Goal: Task Accomplishment & Management: Manage account settings

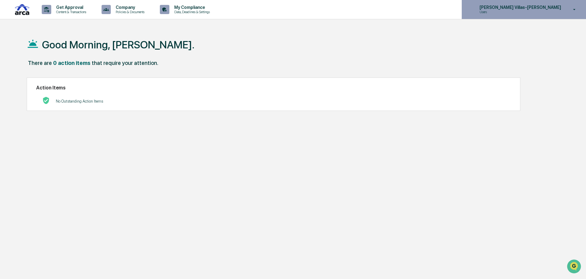
click at [517, 12] on p "Users" at bounding box center [504, 12] width 60 height 4
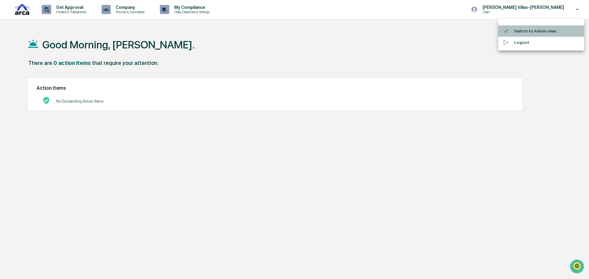
click at [517, 32] on li "Switch to Admin view..." at bounding box center [541, 30] width 86 height 11
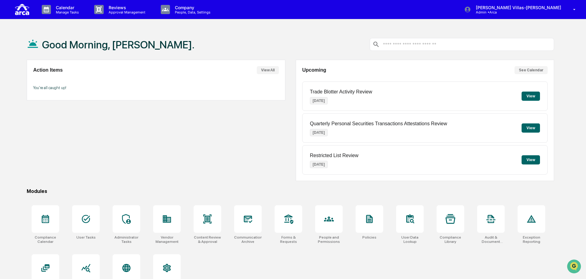
click at [136, 120] on div "Action Items View All You're all caught up!" at bounding box center [156, 120] width 258 height 121
click at [123, 8] on p "Reviews" at bounding box center [126, 7] width 45 height 5
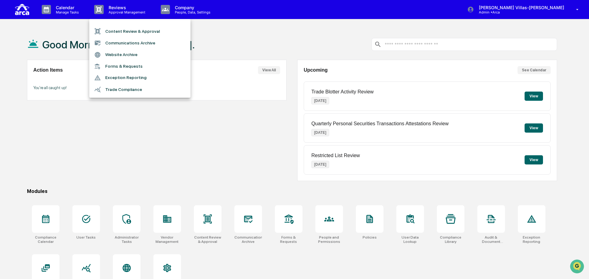
click at [173, 10] on div at bounding box center [294, 139] width 589 height 279
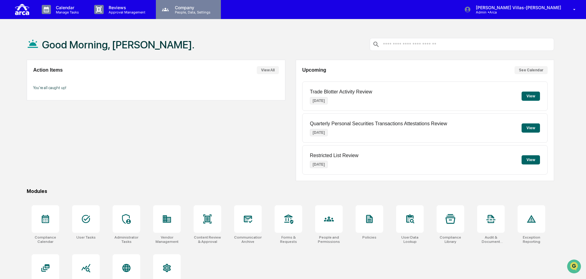
click at [174, 10] on p "People, Data, Settings" at bounding box center [192, 12] width 44 height 4
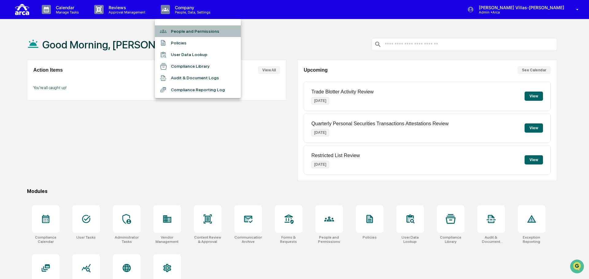
click at [174, 29] on li "People and Permissions" at bounding box center [198, 31] width 86 height 12
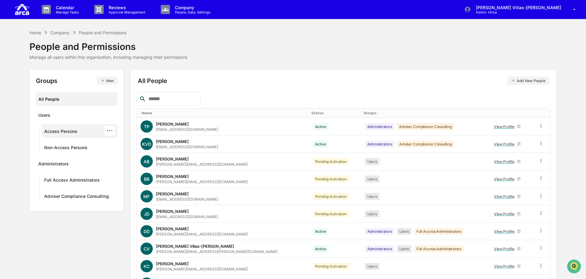
click at [59, 135] on div "Access Persons" at bounding box center [60, 132] width 33 height 7
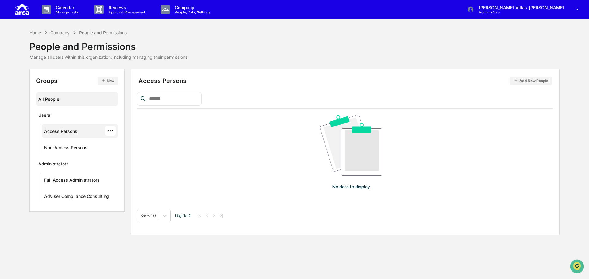
click at [49, 98] on div "All People" at bounding box center [76, 99] width 77 height 10
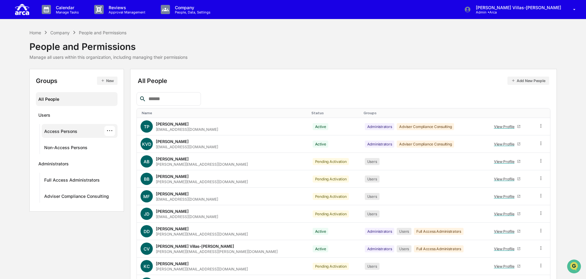
click at [68, 133] on div "Access Persons" at bounding box center [60, 132] width 33 height 7
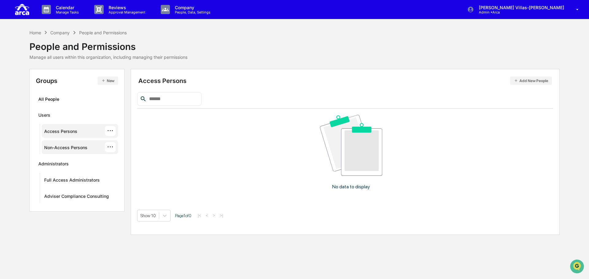
click at [82, 147] on div "Non-Access Persons" at bounding box center [65, 148] width 43 height 7
click at [173, 102] on input "text" at bounding box center [173, 99] width 52 height 8
type input "**********"
drag, startPoint x: 138, startPoint y: 101, endPoint x: 148, endPoint y: 103, distance: 10.6
click at [136, 101] on div "**********" at bounding box center [345, 152] width 429 height 166
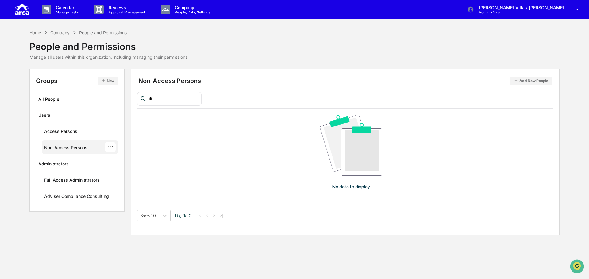
drag, startPoint x: 201, startPoint y: 138, endPoint x: 325, endPoint y: 108, distance: 128.2
click at [239, 128] on div "No data to display" at bounding box center [351, 155] width 428 height 92
click at [524, 80] on button "Add New People" at bounding box center [531, 81] width 42 height 8
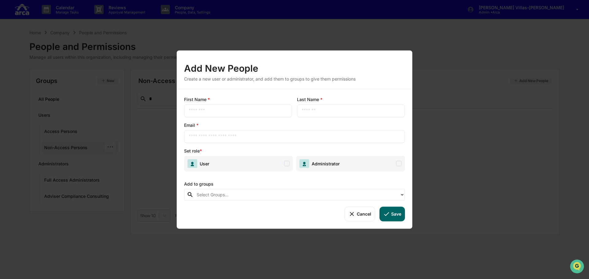
click at [204, 110] on input "text" at bounding box center [238, 111] width 99 height 6
type input "******"
click at [314, 107] on div "​" at bounding box center [351, 110] width 108 height 13
click at [308, 107] on div "​" at bounding box center [351, 110] width 108 height 13
click at [308, 113] on input "text" at bounding box center [350, 111] width 99 height 6
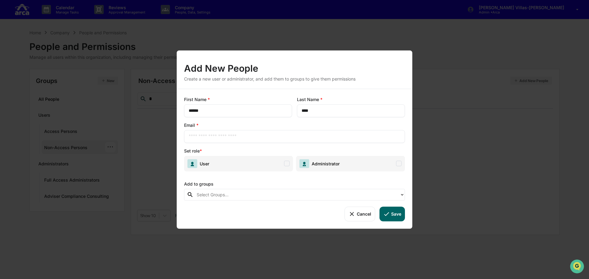
type input "****"
click at [225, 139] on input "text" at bounding box center [295, 136] width 212 height 6
type input "**********"
click at [345, 212] on button "Cancel" at bounding box center [359, 214] width 30 height 15
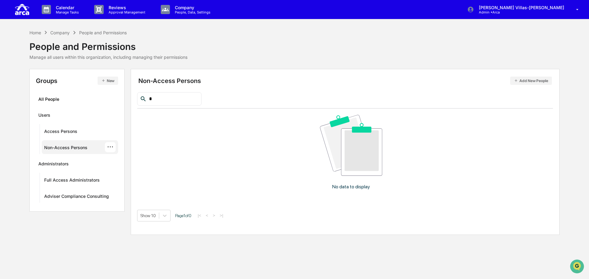
click at [224, 164] on div "No data to display" at bounding box center [351, 155] width 428 height 92
click at [215, 152] on div "No data to display" at bounding box center [351, 155] width 428 height 92
click at [113, 146] on div "···" at bounding box center [110, 147] width 11 height 10
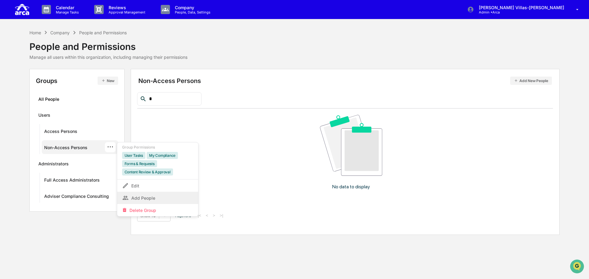
click at [142, 197] on div "Add People" at bounding box center [157, 197] width 71 height 7
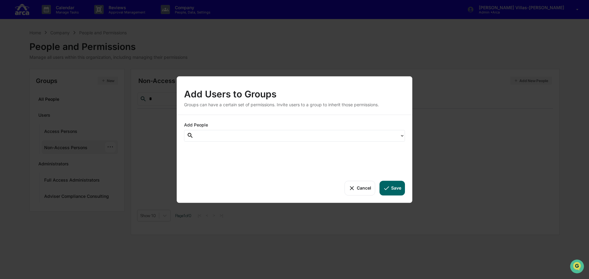
click at [212, 136] on div at bounding box center [297, 135] width 200 height 7
type input "***"
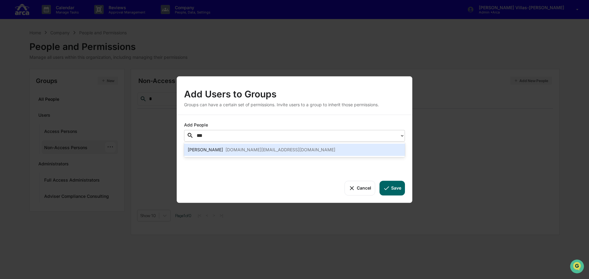
click at [208, 152] on div "Danny Camp" at bounding box center [205, 149] width 35 height 7
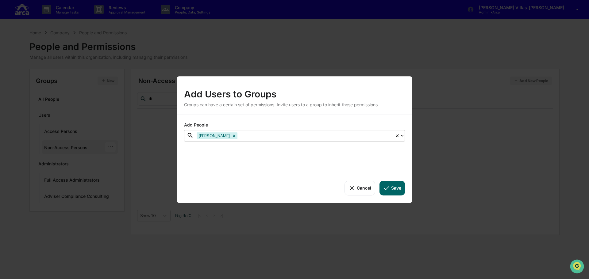
click at [258, 135] on div at bounding box center [315, 135] width 153 height 7
click at [402, 139] on div at bounding box center [400, 135] width 10 height 11
type input "*"
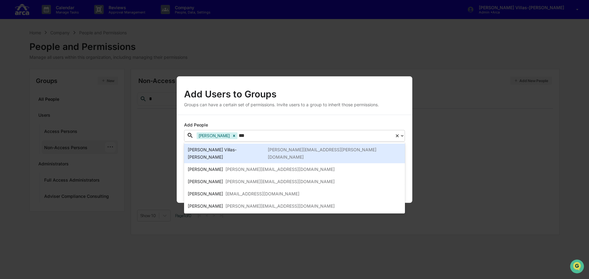
type input "****"
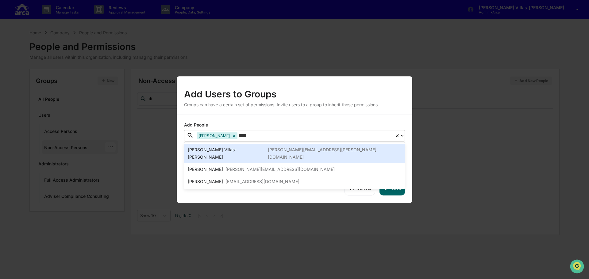
click at [261, 149] on div "Christine Villas-Chernak chris.chernak@ar.ca" at bounding box center [294, 154] width 221 height 20
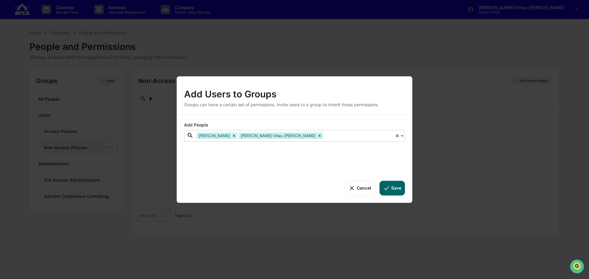
click at [324, 136] on div at bounding box center [357, 135] width 67 height 7
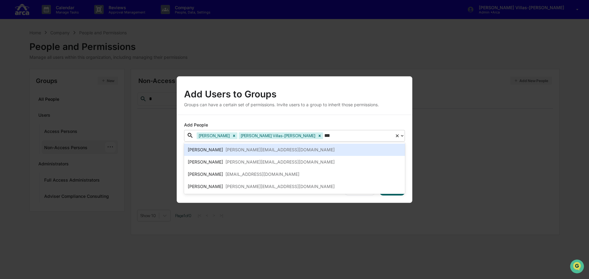
type input "****"
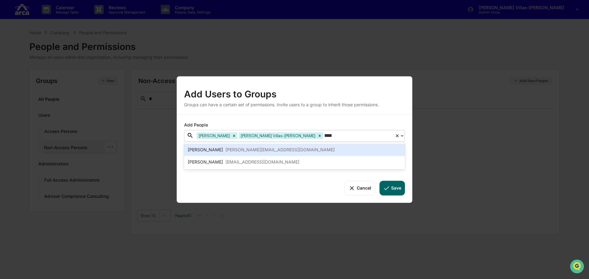
click at [254, 149] on div "christina@ar.ca" at bounding box center [279, 149] width 109 height 7
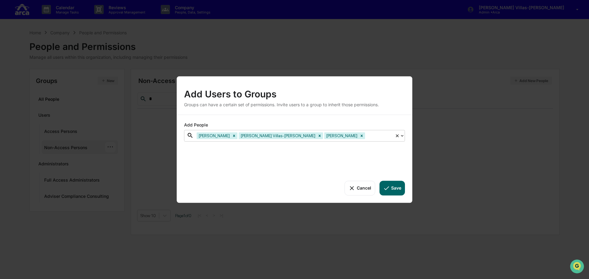
click at [366, 136] on div at bounding box center [378, 135] width 25 height 7
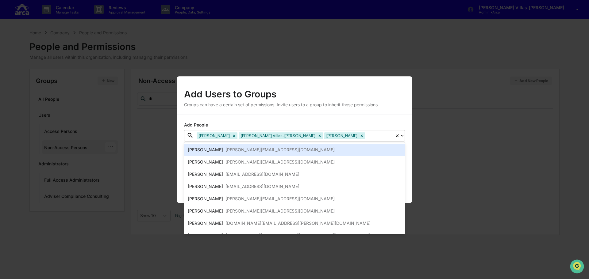
click at [366, 136] on div at bounding box center [378, 135] width 25 height 7
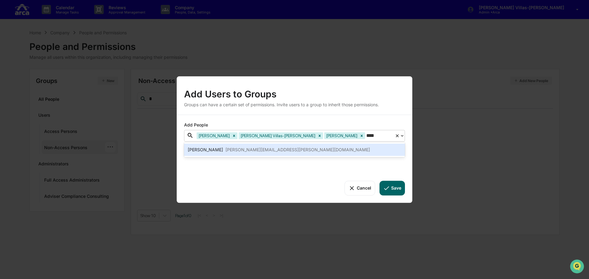
type input "*****"
click at [318, 152] on div "Joanne Alvarez joanne.alvarez@ar.ca" at bounding box center [294, 149] width 213 height 7
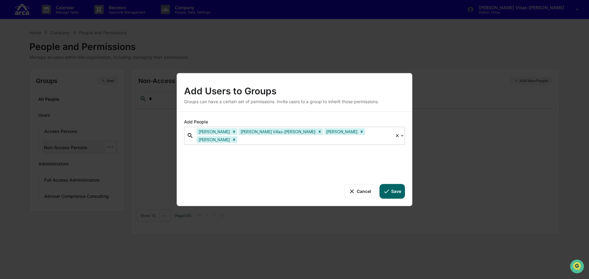
click at [363, 136] on div at bounding box center [315, 139] width 153 height 7
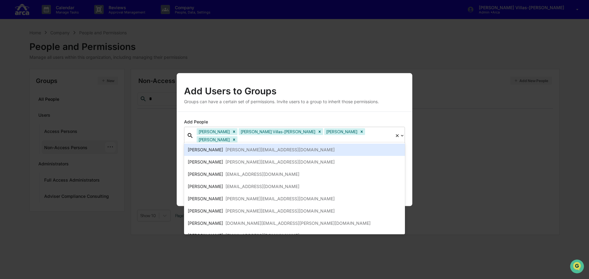
click at [366, 136] on div at bounding box center [315, 139] width 153 height 7
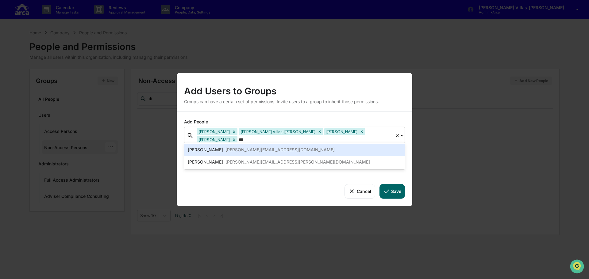
type input "****"
click at [276, 155] on div "John Cook john@ar.ca" at bounding box center [294, 150] width 221 height 12
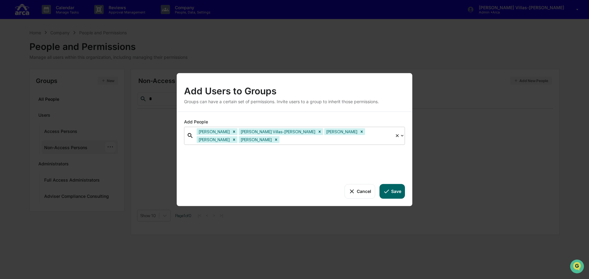
click at [383, 141] on div at bounding box center [336, 139] width 111 height 7
click at [281, 141] on div at bounding box center [336, 139] width 111 height 7
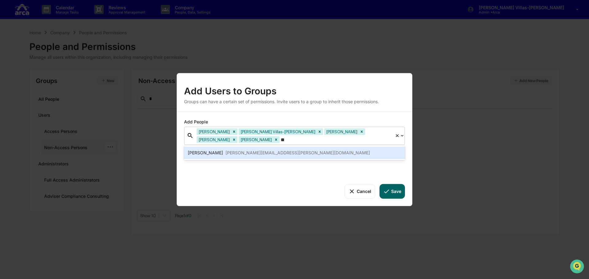
type input "*"
type input "****"
click at [232, 151] on div "song.kim@ar.ca" at bounding box center [297, 152] width 145 height 7
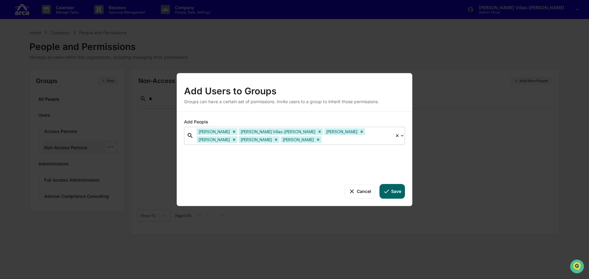
click at [323, 141] on div at bounding box center [357, 139] width 69 height 7
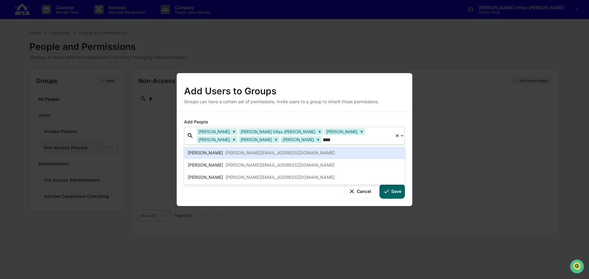
type input "*****"
click at [225, 154] on div "kathy@ar.ca" at bounding box center [279, 152] width 109 height 7
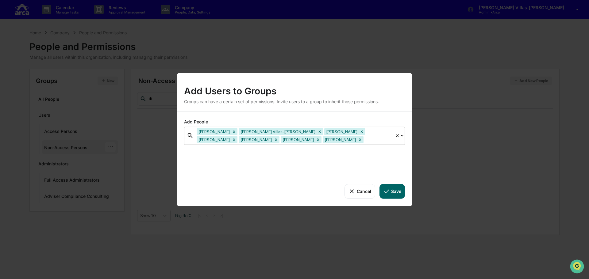
click at [365, 140] on div at bounding box center [378, 139] width 27 height 7
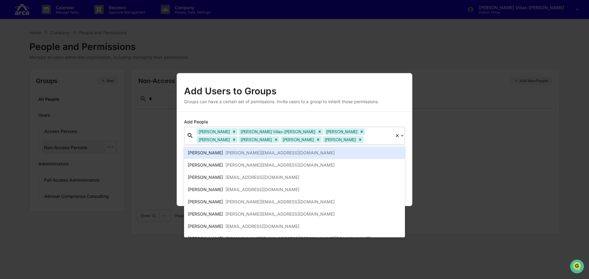
click at [365, 140] on div at bounding box center [378, 139] width 27 height 7
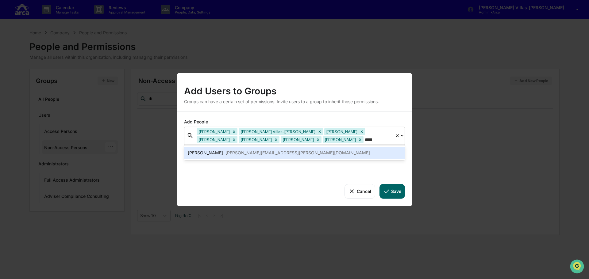
type input "*****"
click at [249, 155] on div "kevin.wolter@ar.ca" at bounding box center [297, 152] width 144 height 7
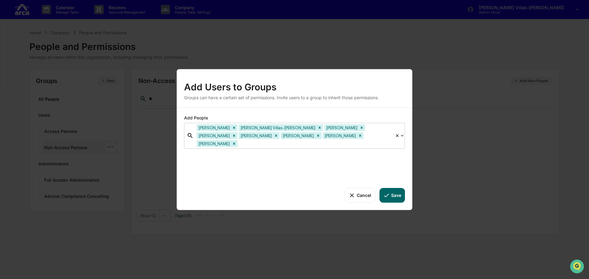
click at [308, 140] on div at bounding box center [315, 143] width 153 height 7
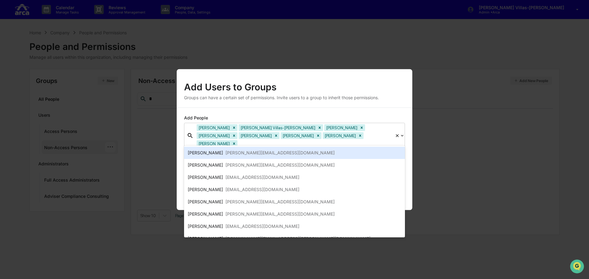
click at [308, 140] on div at bounding box center [315, 143] width 153 height 7
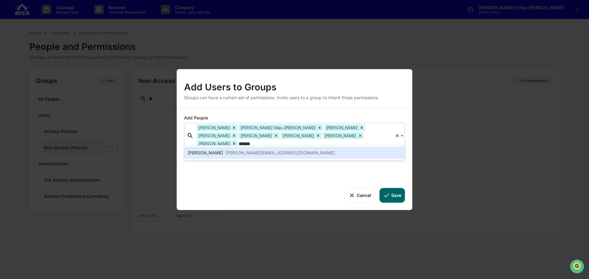
type input "*******"
click at [278, 154] on div "Kathryn Cheng kathryn@ar.ca" at bounding box center [294, 152] width 213 height 7
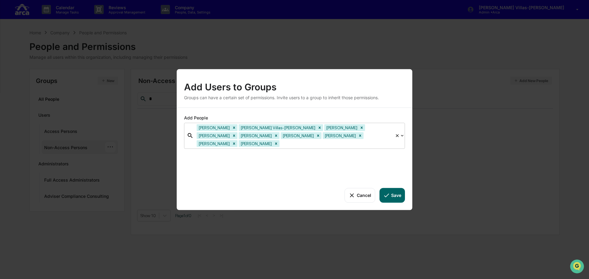
click at [404, 137] on icon at bounding box center [402, 135] width 5 height 5
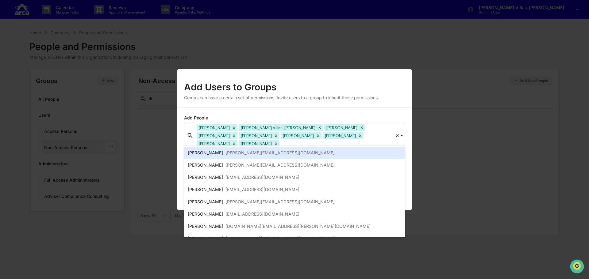
click at [402, 136] on icon at bounding box center [402, 136] width 2 height 2
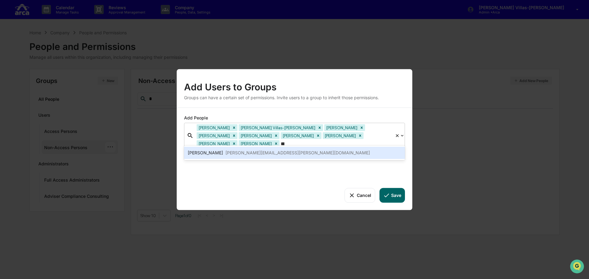
type input "*****"
click at [328, 153] on div "Jillian Wollman jillian.wollman@ar.ca" at bounding box center [294, 152] width 213 height 7
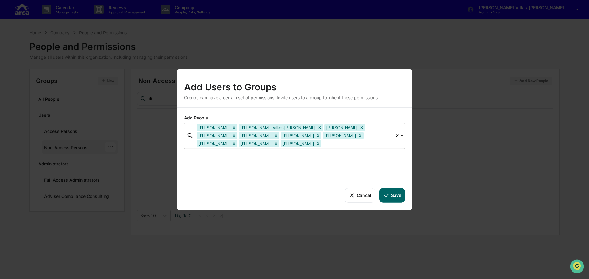
click at [377, 140] on div at bounding box center [357, 143] width 69 height 7
click at [370, 141] on div at bounding box center [357, 143] width 69 height 7
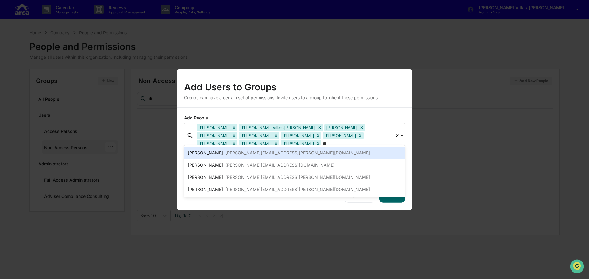
type input "***"
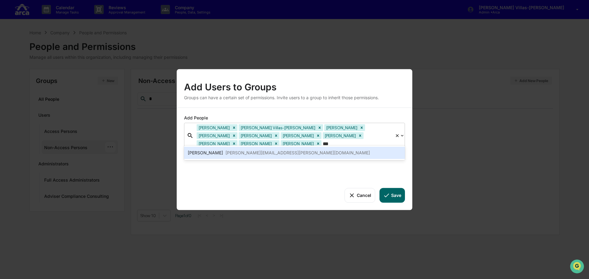
click at [332, 153] on div "Rebecca Rivera rebecca.rivera@ar.ca" at bounding box center [294, 152] width 213 height 7
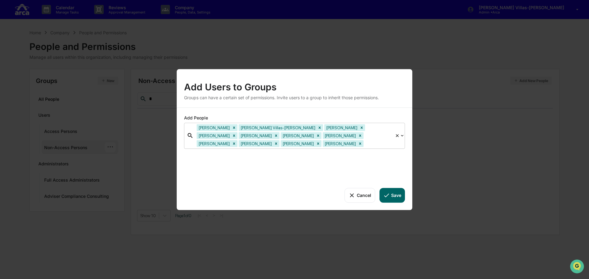
click at [365, 146] on div at bounding box center [378, 143] width 27 height 7
click at [394, 198] on button "Save" at bounding box center [391, 195] width 25 height 15
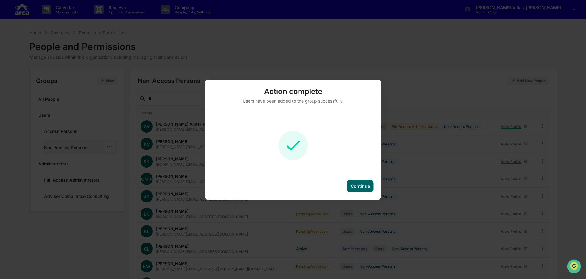
click at [361, 186] on div "Continue" at bounding box center [360, 186] width 19 height 5
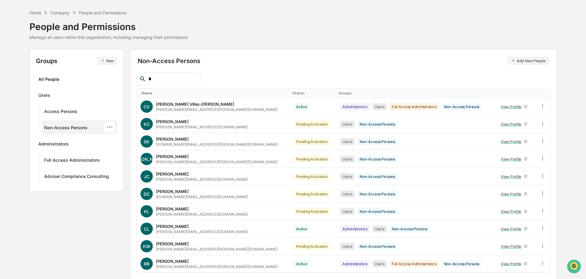
scroll to position [41, 0]
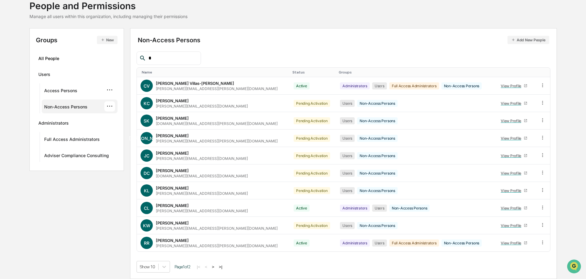
click at [78, 87] on div "Access Persons ···" at bounding box center [79, 90] width 71 height 10
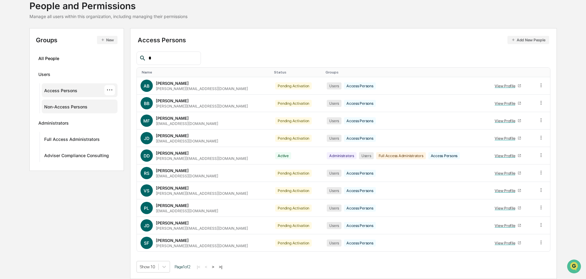
click at [216, 267] on button ">" at bounding box center [213, 267] width 6 height 5
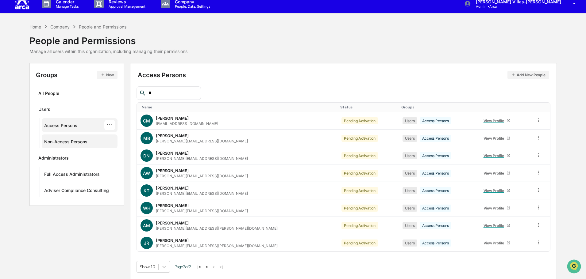
click at [207, 267] on button "<" at bounding box center [207, 267] width 6 height 5
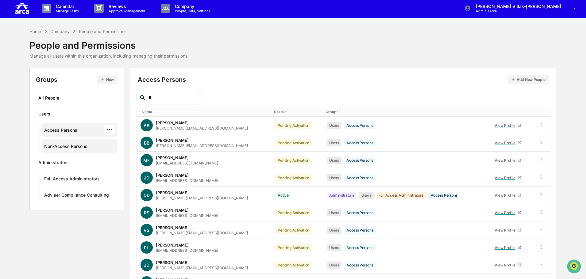
scroll to position [0, 0]
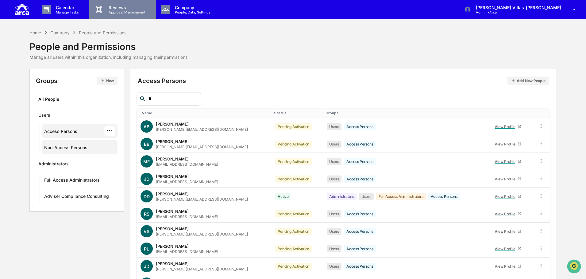
click at [121, 11] on p "Approval Management" at bounding box center [126, 12] width 45 height 4
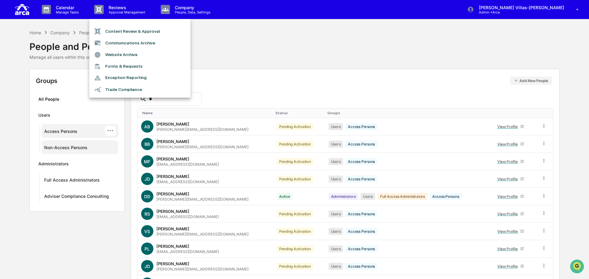
click at [58, 4] on div at bounding box center [294, 139] width 589 height 279
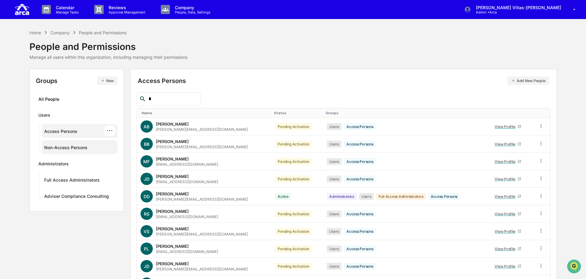
click at [59, 9] on p "Calendar" at bounding box center [66, 7] width 31 height 5
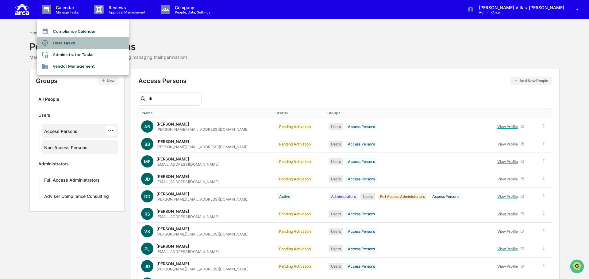
click at [61, 46] on li "User Tasks" at bounding box center [83, 43] width 92 height 12
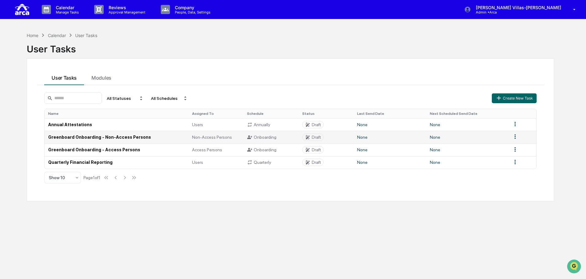
click at [111, 137] on td "Greenboard Onboarding - Non-Access Persons" at bounding box center [116, 137] width 144 height 13
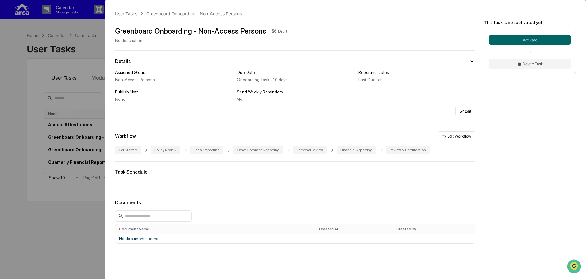
click at [198, 151] on div "Legal Reporting" at bounding box center [206, 150] width 33 height 8
click at [211, 151] on div "Legal Reporting" at bounding box center [206, 150] width 33 height 8
click at [74, 217] on div "User Tasks Greenboard Onboarding - Non-Access Persons Greenboard Onboarding - N…" at bounding box center [293, 139] width 586 height 279
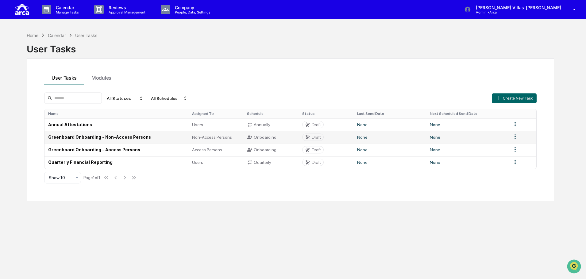
click at [94, 136] on td "Greenboard Onboarding - Non-Access Persons" at bounding box center [116, 137] width 144 height 13
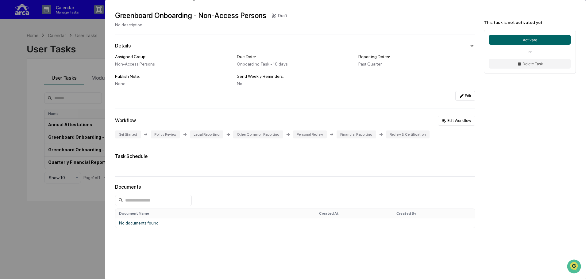
scroll to position [29, 0]
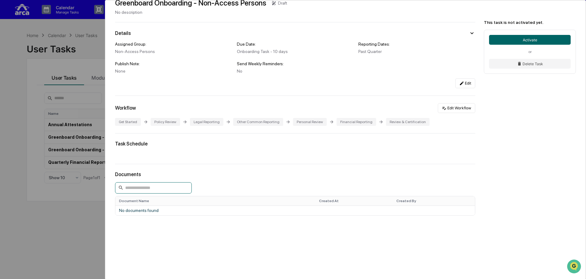
click at [159, 192] on input at bounding box center [153, 187] width 77 height 11
click at [202, 122] on div "Legal Reporting" at bounding box center [206, 122] width 33 height 8
click at [228, 121] on div "Get Started Policy Review Legal Reporting Other Common Reporting Personal Revie…" at bounding box center [295, 122] width 360 height 8
click at [452, 110] on button "Edit Workflow" at bounding box center [456, 108] width 37 height 10
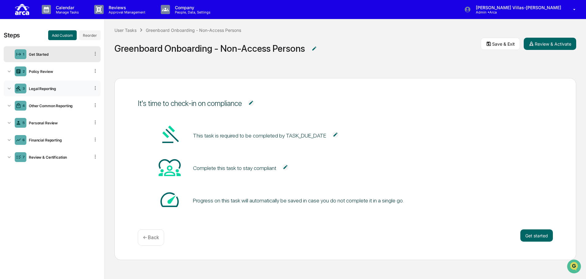
click at [53, 89] on div "Legal Reporting" at bounding box center [57, 88] width 63 height 5
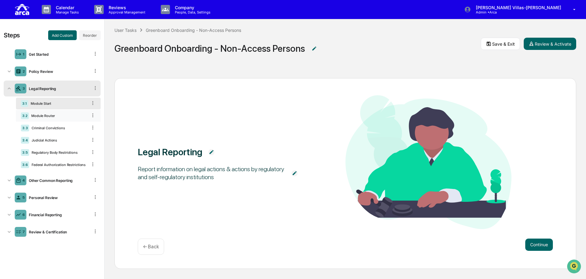
click at [64, 118] on div "3.2 Module Router" at bounding box center [58, 116] width 85 height 12
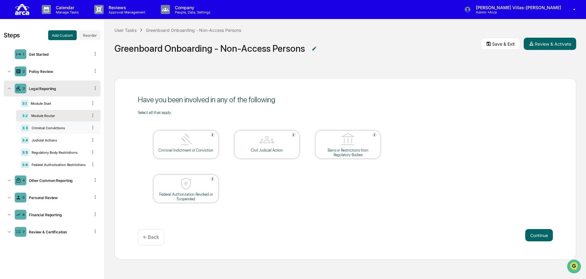
click at [59, 126] on div "3.3 Criminal Convictions" at bounding box center [58, 128] width 85 height 12
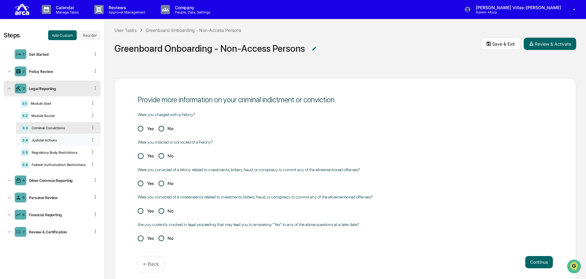
click at [56, 138] on div "Judicial Actions" at bounding box center [58, 140] width 58 height 4
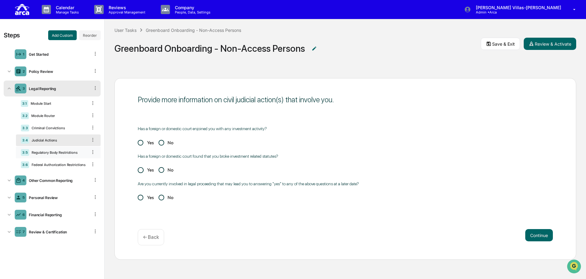
click at [54, 153] on div "Regulatory Body Restrictions" at bounding box center [58, 153] width 58 height 4
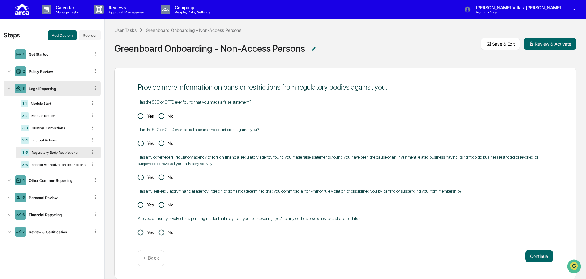
scroll to position [23, 0]
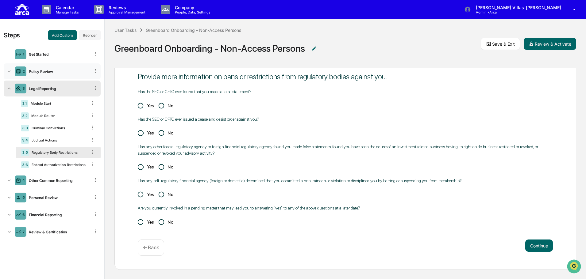
click at [31, 72] on div "Policy Review" at bounding box center [57, 71] width 63 height 5
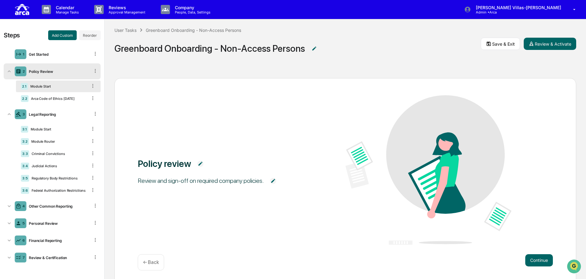
click at [43, 86] on div "Module Start" at bounding box center [57, 86] width 59 height 4
click at [25, 207] on div "4" at bounding box center [23, 206] width 2 height 4
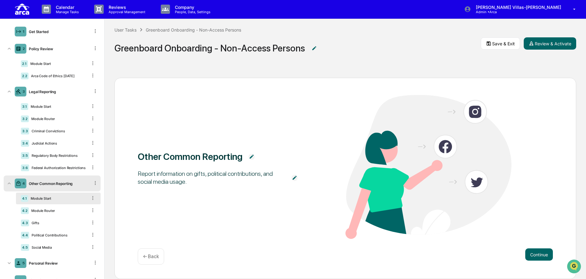
scroll to position [61, 0]
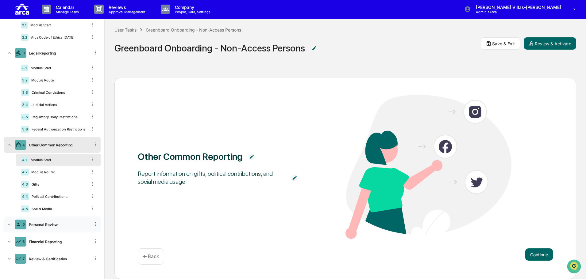
click at [44, 223] on div "Personal Review" at bounding box center [57, 225] width 63 height 5
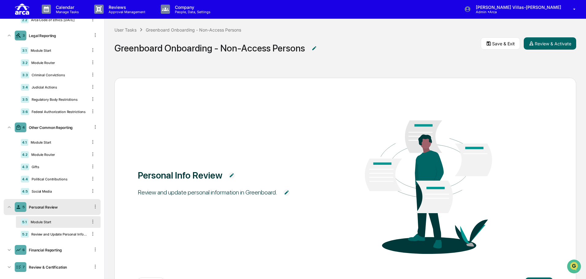
scroll to position [87, 0]
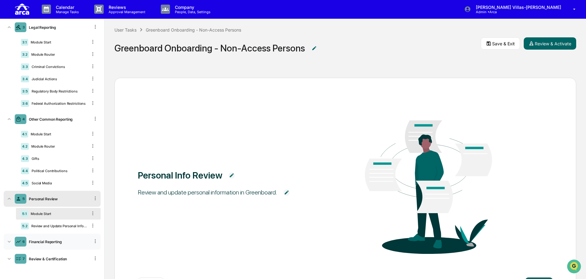
click at [35, 240] on div "Financial Reporting" at bounding box center [57, 242] width 63 height 5
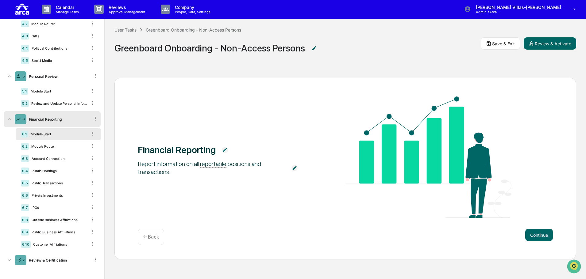
scroll to position [0, 0]
click at [218, 220] on div "Financial Reporting Report information on all reportable positions and transact…" at bounding box center [345, 169] width 462 height 182
click at [224, 210] on div "Financial Reporting Report information on all reportable positions and transact…" at bounding box center [345, 158] width 415 height 123
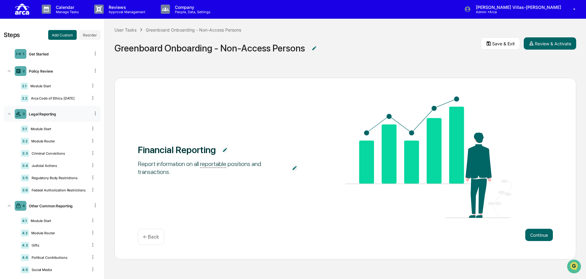
click at [93, 115] on icon at bounding box center [95, 114] width 6 height 6
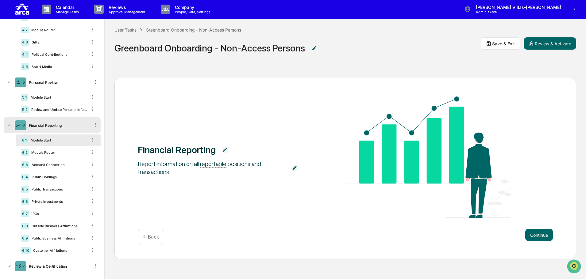
scroll to position [211, 0]
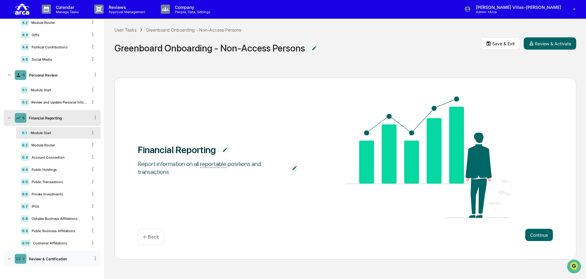
click at [88, 259] on div "7 Review & Certification" at bounding box center [52, 259] width 97 height 16
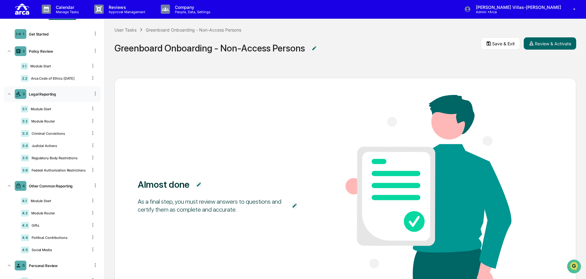
scroll to position [31, 0]
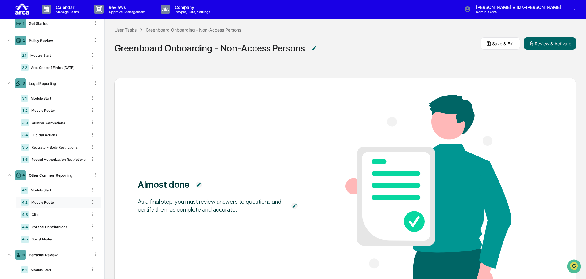
click at [90, 203] on icon at bounding box center [93, 202] width 6 height 6
click at [90, 201] on icon at bounding box center [93, 202] width 6 height 6
click at [152, 240] on div "Almost done As a final step, you must review answers to questions and certify t…" at bounding box center [345, 195] width 415 height 201
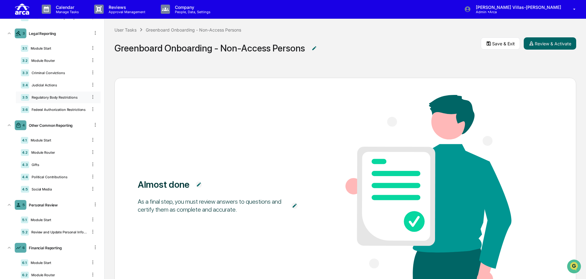
scroll to position [83, 0]
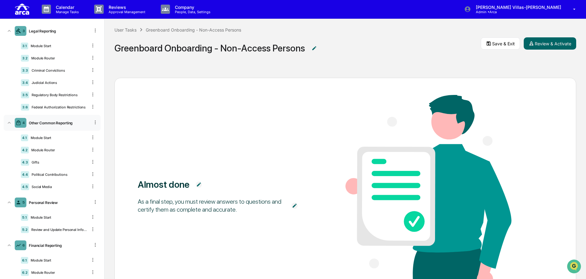
click at [92, 123] on icon at bounding box center [95, 123] width 6 height 6
click at [50, 126] on div "4 Other Common Reporting Delete" at bounding box center [52, 123] width 97 height 16
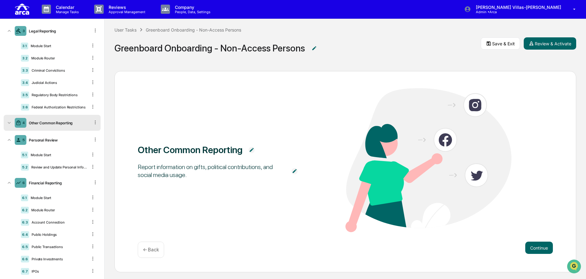
scroll to position [8, 0]
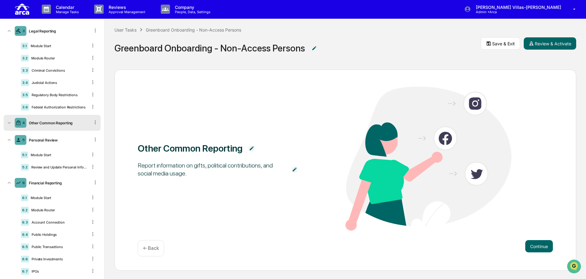
click at [293, 193] on div "Other Common Reporting Report information on gifts, political contributions, an…" at bounding box center [345, 159] width 415 height 145
click at [192, 178] on span "Report information on gifts, political contributions, and social media usage." at bounding box center [212, 170] width 148 height 22
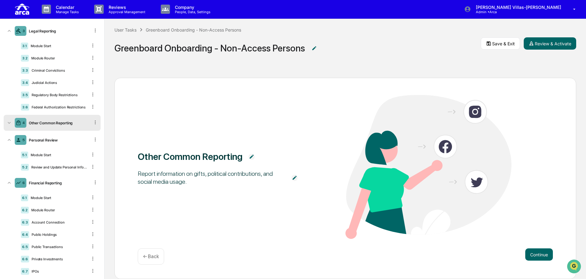
click at [218, 174] on div "Report information on gifts, political contributions, and social media usage." at bounding box center [212, 178] width 148 height 16
click at [43, 118] on div "4 Other Common Reporting" at bounding box center [52, 123] width 97 height 16
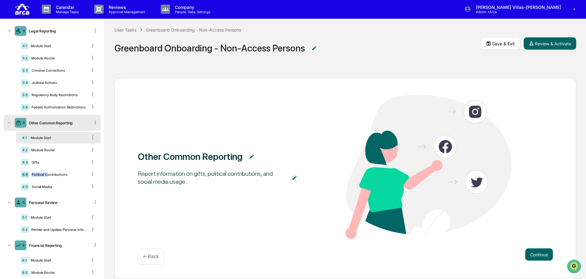
click at [46, 168] on div "4.1 Module Start 4.2 Module Router 4.3 Gifts 4.4 Political Contributions 4.5 So…" at bounding box center [58, 162] width 85 height 61
click at [190, 244] on div "Other Common Reporting Report information on gifts, political contributions, an…" at bounding box center [345, 178] width 462 height 201
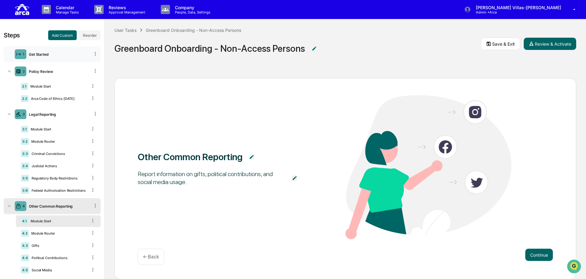
click at [70, 54] on div "Get Started" at bounding box center [57, 54] width 63 height 5
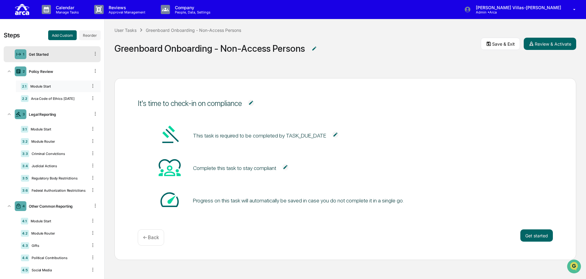
click at [46, 88] on div "Module Start" at bounding box center [57, 86] width 59 height 4
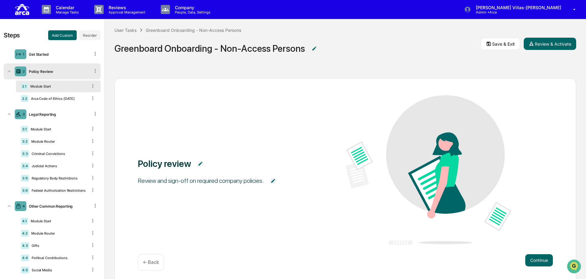
click at [365, 174] on img at bounding box center [428, 169] width 166 height 149
click at [531, 263] on button "Continue" at bounding box center [539, 261] width 28 height 12
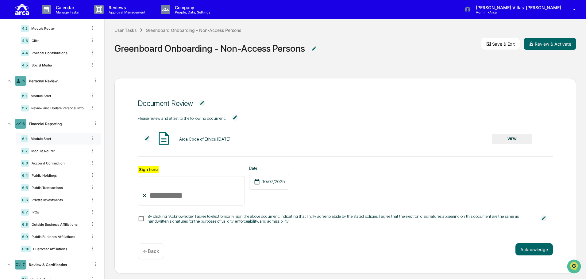
scroll to position [236, 0]
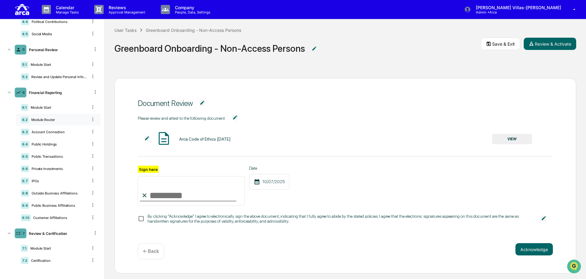
click at [57, 120] on div "Module Router" at bounding box center [58, 120] width 59 height 4
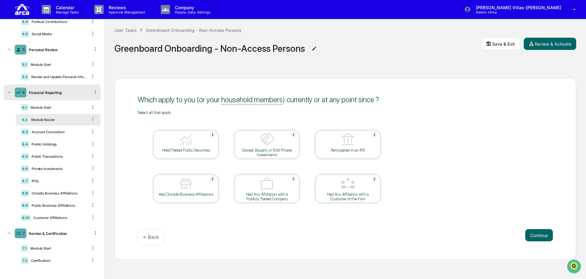
click at [304, 234] on div "Continue ← Back" at bounding box center [345, 237] width 415 height 16
click at [321, 229] on div "Continue ← Back" at bounding box center [345, 237] width 415 height 16
click at [66, 129] on div "6.3 Account Connection" at bounding box center [58, 132] width 85 height 12
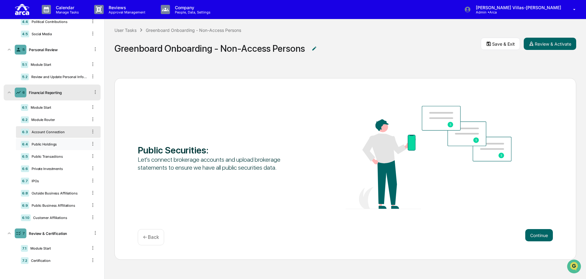
click at [39, 147] on div "6.4 Public Holdings" at bounding box center [58, 145] width 85 height 12
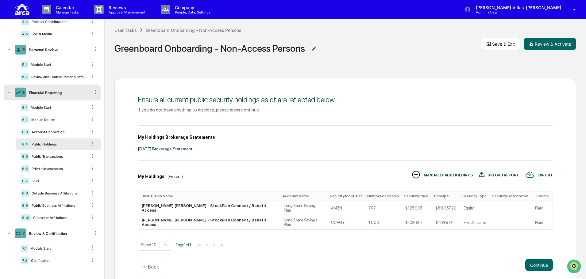
click at [284, 153] on div "My Holdings Brokerage Statements March 2024 Brokerage Statement" at bounding box center [345, 143] width 415 height 36
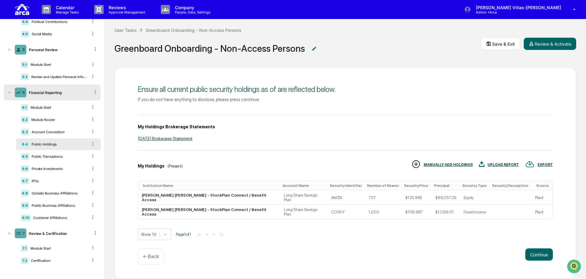
click at [235, 249] on div "Continue ← Back" at bounding box center [345, 257] width 415 height 16
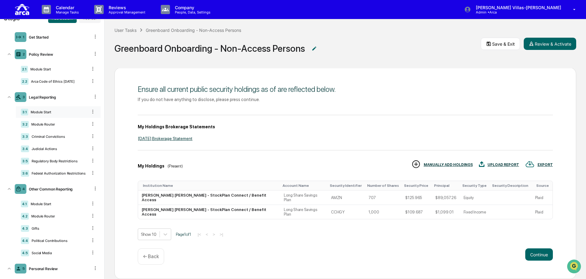
scroll to position [0, 0]
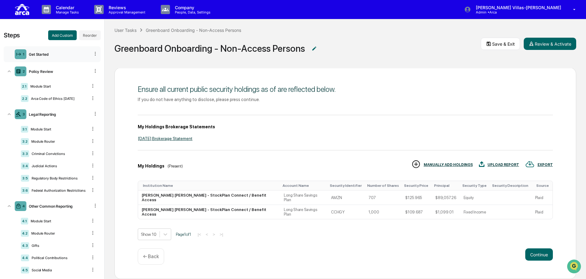
click at [56, 53] on div "Get Started" at bounding box center [57, 54] width 63 height 5
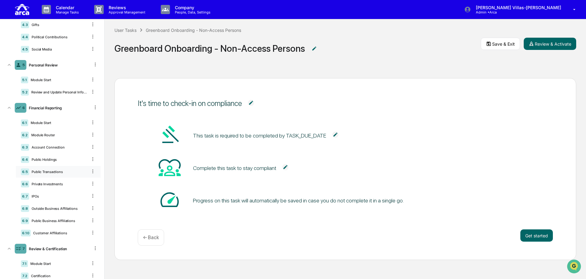
scroll to position [236, 0]
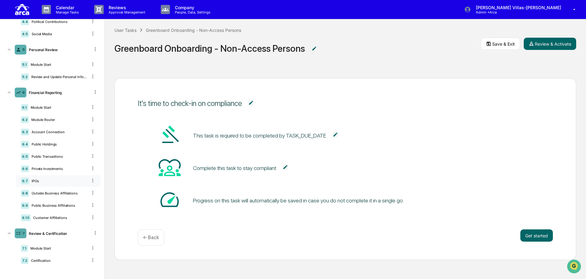
click at [40, 178] on div "6.7 IPOs" at bounding box center [58, 181] width 85 height 12
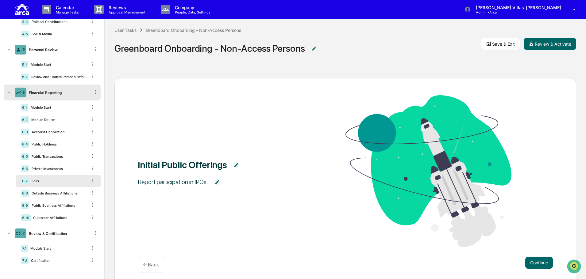
click at [277, 229] on div "Initial Public Offerings Report participation in IPOs." at bounding box center [345, 171] width 415 height 153
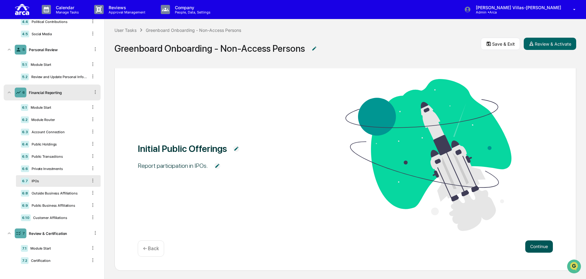
click at [531, 248] on button "Continue" at bounding box center [539, 247] width 28 height 12
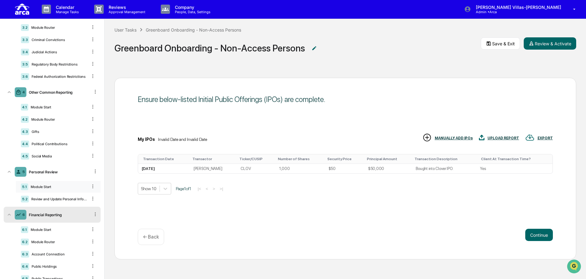
scroll to position [236, 0]
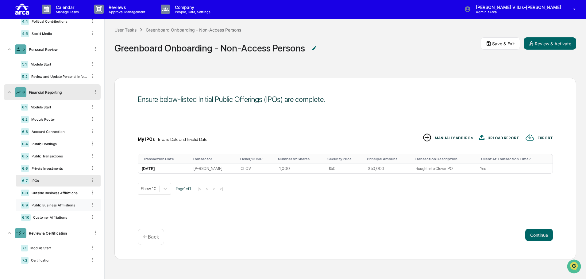
click at [56, 204] on div "Public Business Affiliations" at bounding box center [58, 205] width 58 height 4
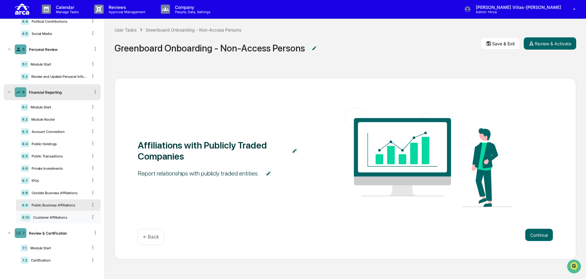
click at [53, 219] on div "Customer Affiliations" at bounding box center [59, 218] width 57 height 4
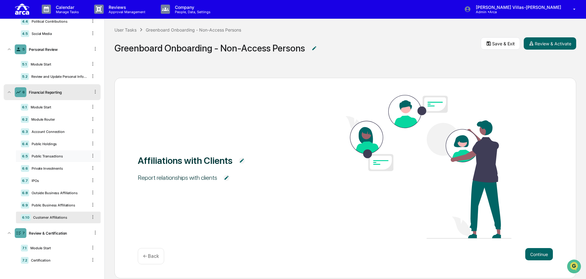
click at [43, 155] on div "Public Transactions" at bounding box center [58, 156] width 58 height 4
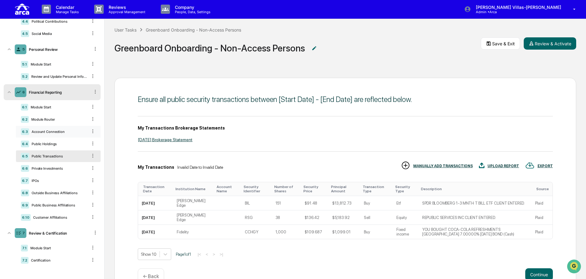
click at [44, 136] on div "6.3 Account Connection" at bounding box center [58, 132] width 85 height 12
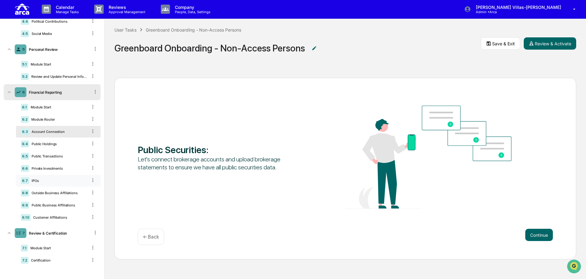
click at [52, 181] on div "IPOs" at bounding box center [58, 181] width 58 height 4
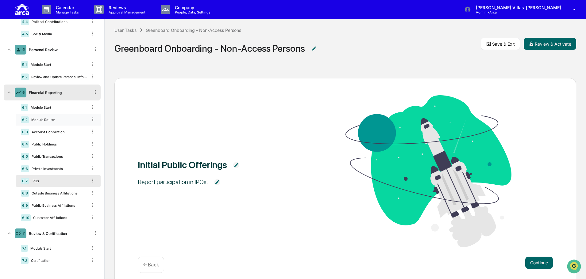
click at [43, 120] on div "Module Router" at bounding box center [58, 120] width 59 height 4
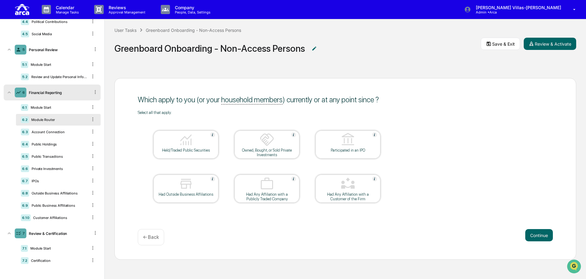
click at [251, 236] on div "Continue ← Back" at bounding box center [345, 237] width 415 height 16
click at [198, 220] on div "Which apply to you (or your household members ) currently or at any point since…" at bounding box center [345, 169] width 462 height 182
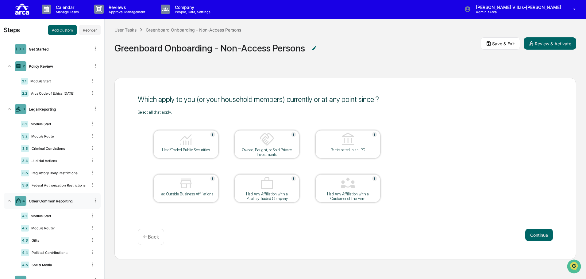
scroll to position [0, 0]
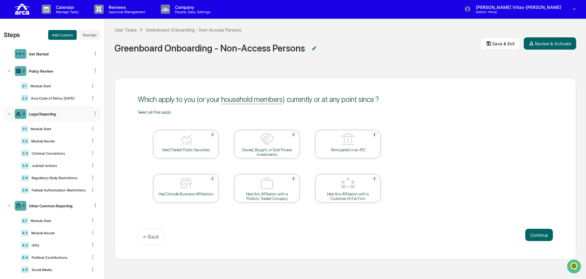
click at [95, 113] on icon at bounding box center [95, 114] width 1 height 4
click at [9, 114] on icon at bounding box center [9, 114] width 3 height 2
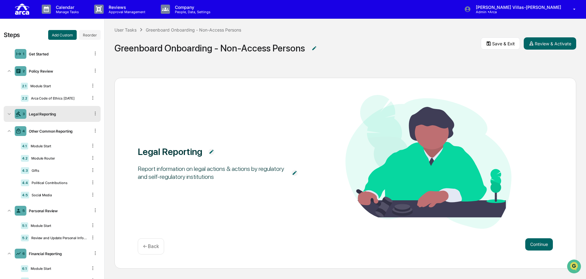
click at [9, 114] on icon at bounding box center [9, 114] width 3 height 2
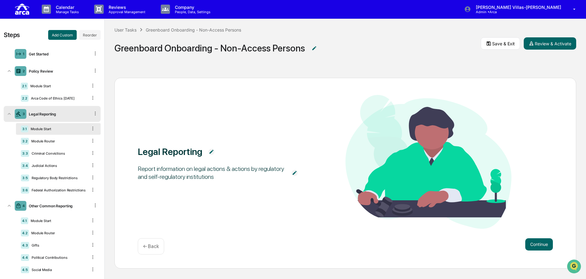
click at [92, 113] on icon at bounding box center [95, 114] width 6 height 6
click at [290, 232] on div "Legal Reporting Report information on legal actions & actions by regulatory and…" at bounding box center [345, 173] width 462 height 191
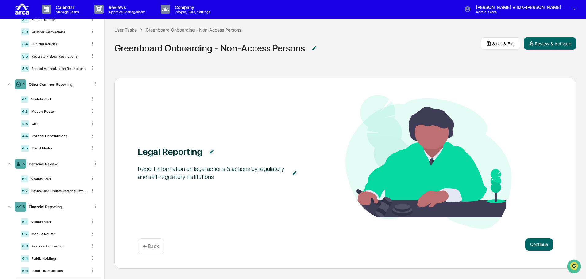
scroll to position [144, 0]
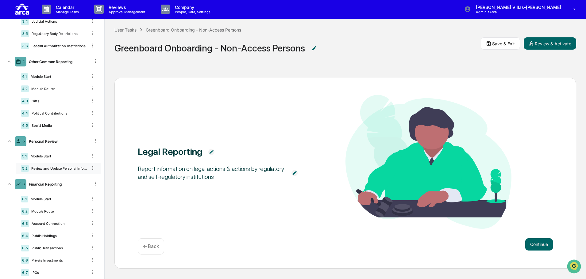
click at [48, 168] on div "Review and Update Personal Information" at bounding box center [58, 169] width 59 height 4
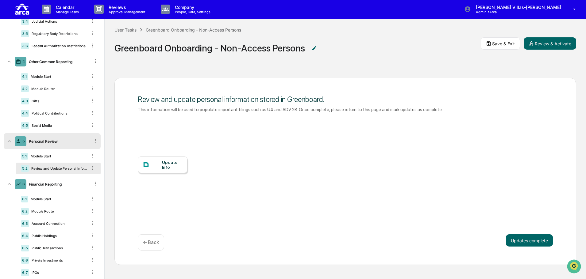
click at [163, 133] on div "Update Info" at bounding box center [345, 171] width 415 height 110
click at [92, 140] on icon at bounding box center [95, 141] width 6 height 6
click at [249, 133] on div "Update Info" at bounding box center [345, 171] width 415 height 110
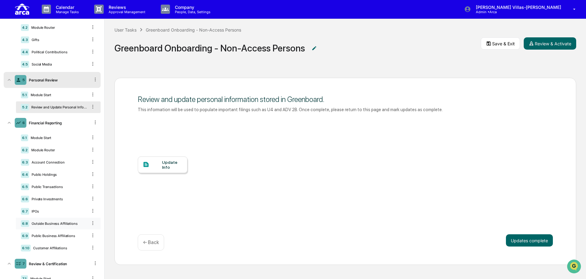
scroll to position [236, 0]
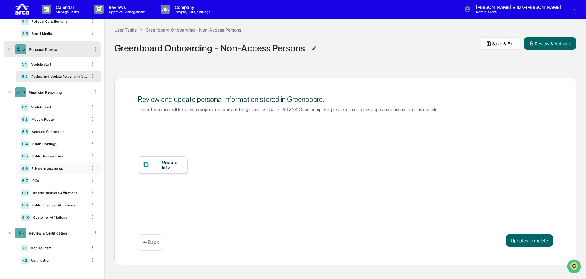
click at [90, 168] on icon at bounding box center [93, 168] width 6 height 6
click at [90, 132] on icon at bounding box center [93, 131] width 6 height 6
click at [90, 131] on icon at bounding box center [93, 131] width 6 height 6
click at [90, 135] on div at bounding box center [93, 131] width 6 height 7
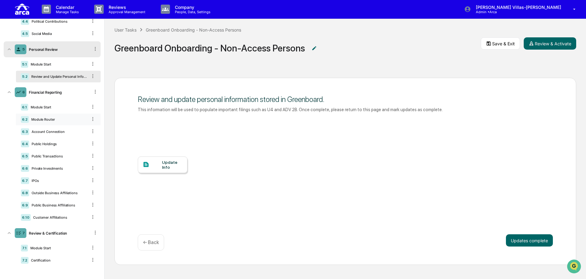
click at [90, 120] on icon at bounding box center [93, 119] width 6 height 6
click at [92, 107] on icon at bounding box center [92, 107] width 1 height 4
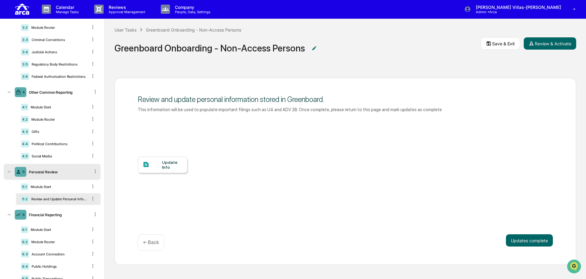
scroll to position [0, 0]
click at [322, 176] on div "Update Info" at bounding box center [345, 171] width 415 height 110
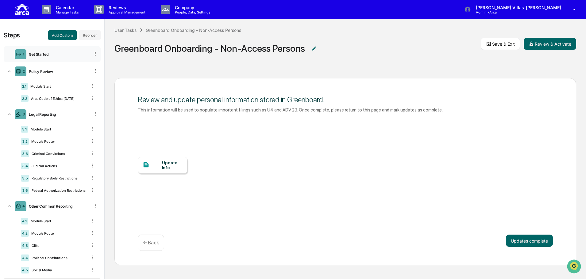
click at [39, 54] on div "Get Started" at bounding box center [57, 54] width 63 height 5
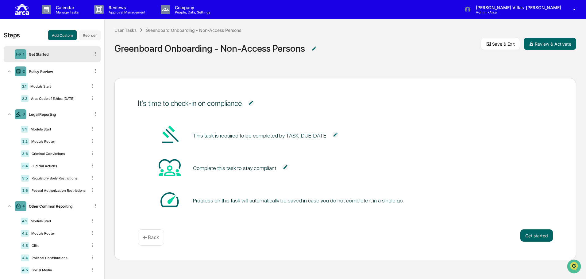
click at [55, 55] on div "Get Started" at bounding box center [57, 54] width 63 height 5
click at [466, 135] on div "This task is required to be completed by TASK_DUE_DATE" at bounding box center [345, 135] width 415 height 23
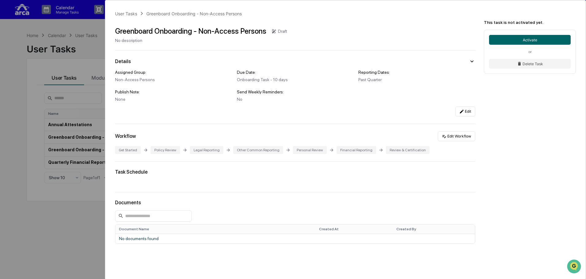
drag, startPoint x: 67, startPoint y: 217, endPoint x: 68, endPoint y: 211, distance: 6.8
click at [68, 211] on div "User Tasks Greenboard Onboarding - Non-Access Persons Greenboard Onboarding - N…" at bounding box center [293, 139] width 586 height 279
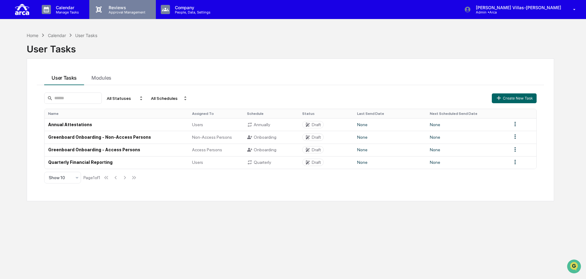
click at [99, 10] on icon at bounding box center [99, 9] width 6 height 6
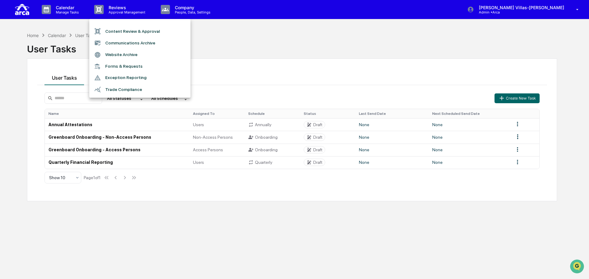
click at [169, 12] on div at bounding box center [294, 139] width 589 height 279
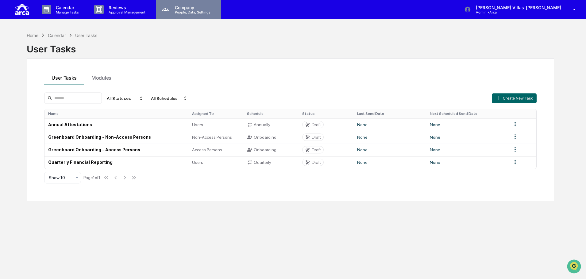
click at [175, 10] on p "Company" at bounding box center [192, 7] width 44 height 5
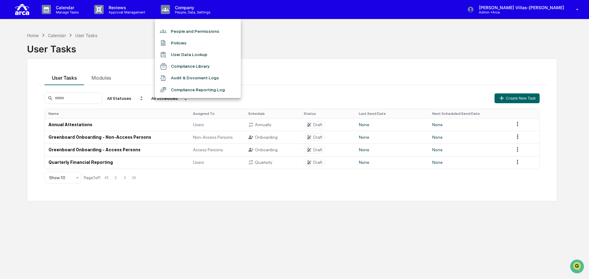
click at [180, 33] on li "People and Permissions" at bounding box center [198, 31] width 86 height 12
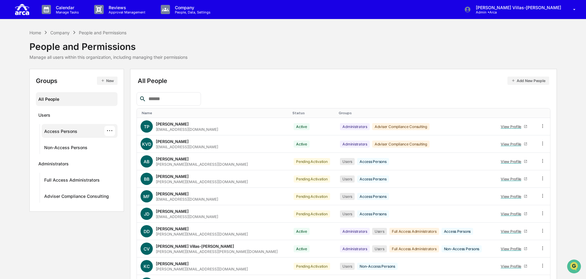
click at [65, 133] on div "Access Persons" at bounding box center [60, 132] width 33 height 7
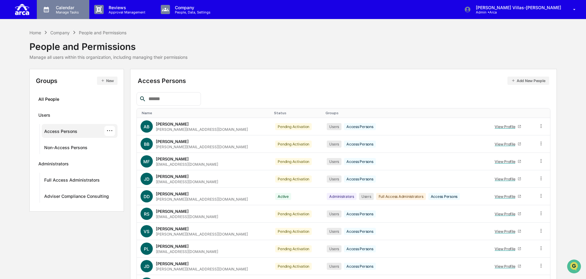
click at [66, 11] on p "Manage Tasks" at bounding box center [66, 12] width 31 height 4
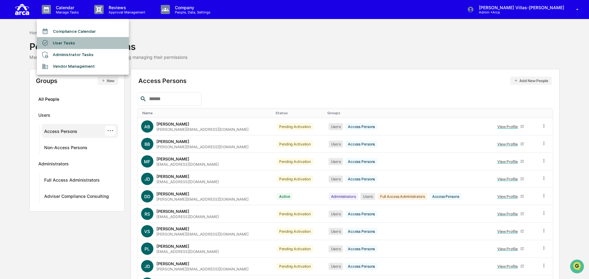
click at [64, 40] on li "User Tasks" at bounding box center [83, 43] width 92 height 12
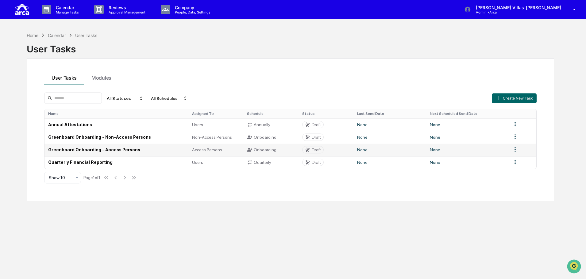
click at [68, 149] on td "Greenboard Onboarding - Access Persons" at bounding box center [116, 150] width 144 height 13
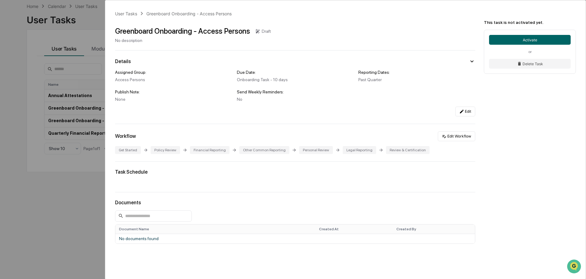
click at [51, 238] on div "User Tasks Greenboard Onboarding - Access Persons Greenboard Onboarding - Acces…" at bounding box center [293, 139] width 586 height 279
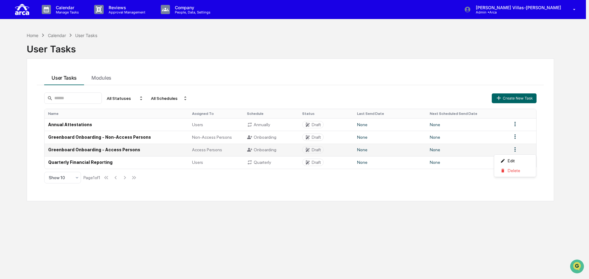
click at [516, 152] on html "Calendar Manage Tasks Reviews Approval Management Company People, Data, Setting…" at bounding box center [294, 139] width 589 height 279
click at [138, 236] on html "Calendar Manage Tasks Reviews Approval Management Company People, Data, Setting…" at bounding box center [294, 139] width 589 height 279
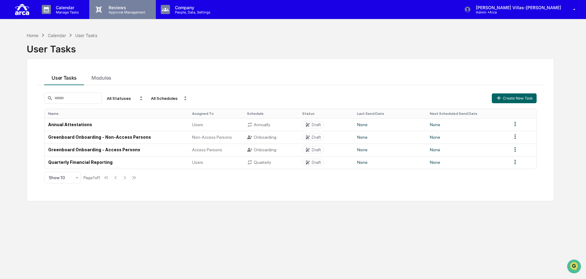
click at [125, 10] on p "Approval Management" at bounding box center [126, 12] width 45 height 4
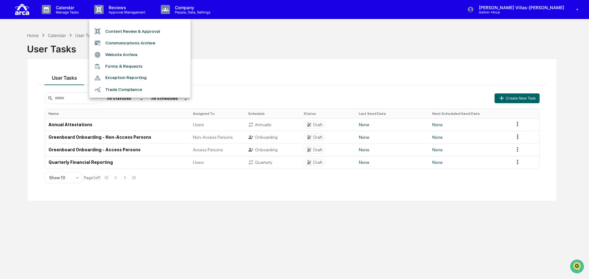
click at [176, 14] on div at bounding box center [294, 139] width 589 height 279
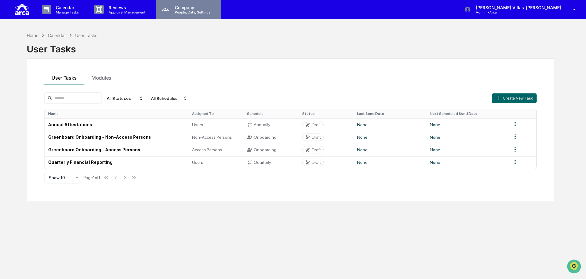
click at [180, 10] on p "People, Data, Settings" at bounding box center [192, 12] width 44 height 4
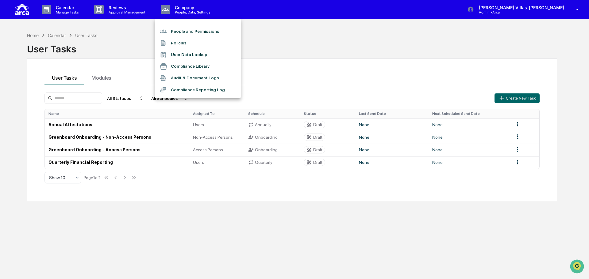
click at [122, 12] on div at bounding box center [294, 139] width 589 height 279
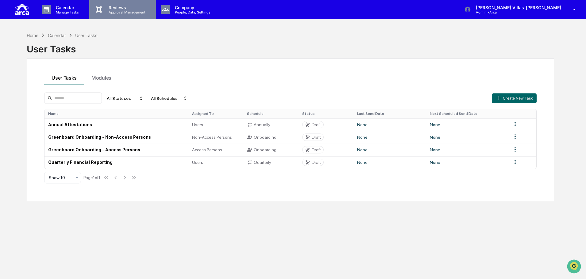
click at [113, 8] on p "Reviews" at bounding box center [126, 7] width 45 height 5
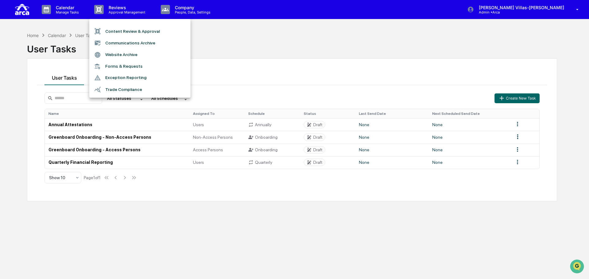
click at [115, 30] on li "Content Review & Approval" at bounding box center [139, 31] width 101 height 12
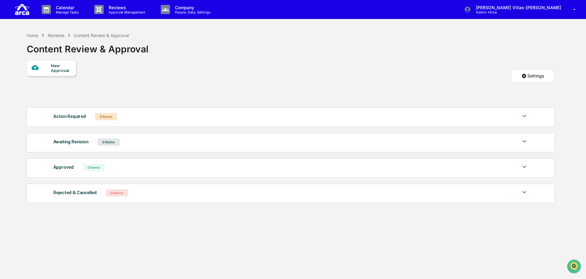
drag, startPoint x: 195, startPoint y: 77, endPoint x: 184, endPoint y: 74, distance: 11.5
click at [194, 77] on div "New Approval Settings" at bounding box center [290, 82] width 527 height 45
click at [61, 12] on p "Manage Tasks" at bounding box center [66, 12] width 31 height 4
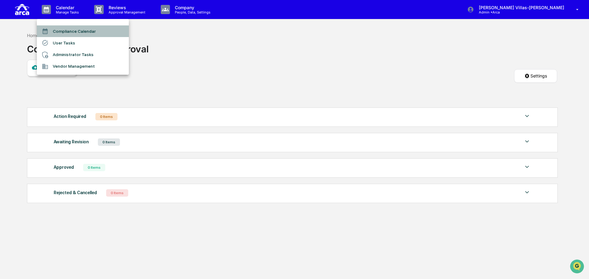
click at [63, 30] on li "Compliance Calendar" at bounding box center [83, 31] width 92 height 12
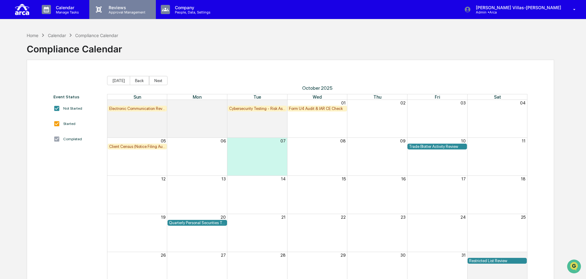
click at [120, 13] on p "Approval Management" at bounding box center [126, 12] width 45 height 4
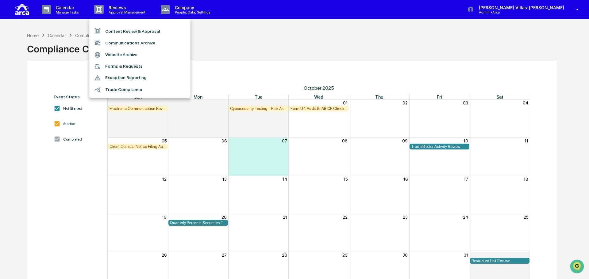
click at [147, 65] on li "Forms & Requests" at bounding box center [139, 66] width 101 height 11
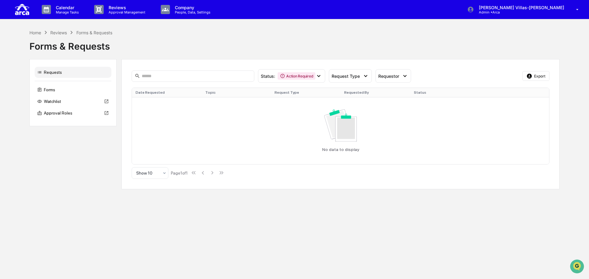
click at [219, 48] on div "Forms & Requests" at bounding box center [294, 44] width 530 height 16
click at [195, 7] on p "Company" at bounding box center [192, 7] width 44 height 5
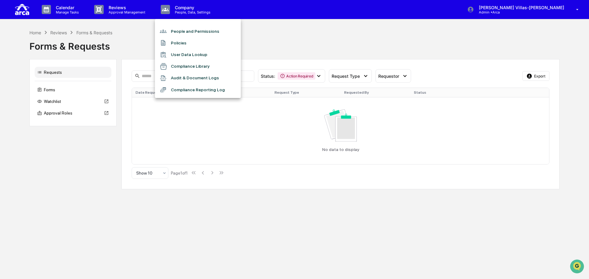
click at [188, 30] on li "People and Permissions" at bounding box center [198, 31] width 86 height 12
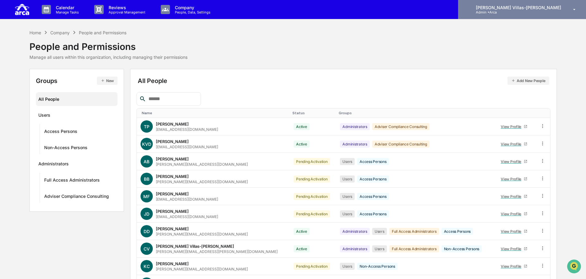
click at [508, 7] on p "[PERSON_NAME] Villas-[PERSON_NAME]" at bounding box center [517, 7] width 93 height 5
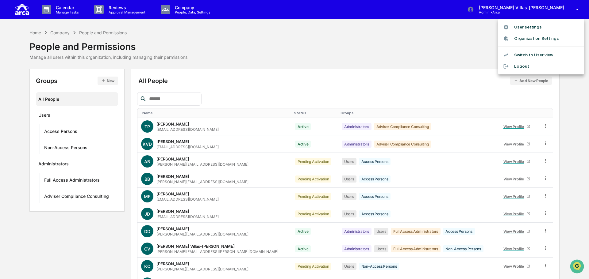
click at [211, 34] on div at bounding box center [294, 139] width 589 height 279
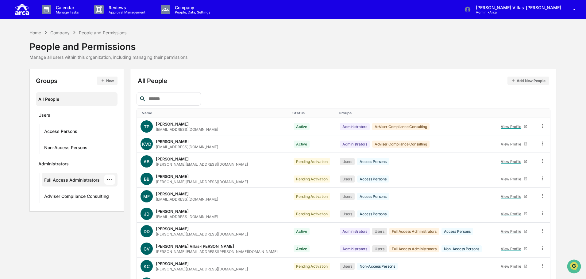
click at [57, 184] on div "Full Access Administrators" at bounding box center [72, 181] width 56 height 7
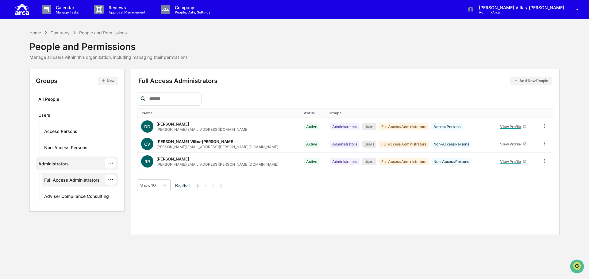
click at [50, 162] on div "Administrators" at bounding box center [53, 164] width 30 height 7
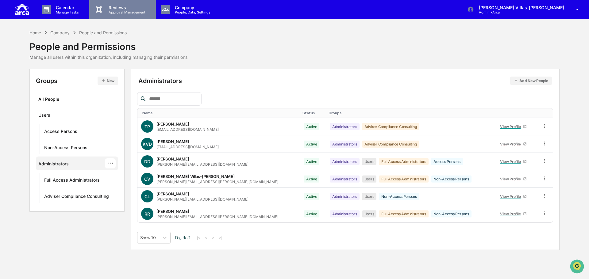
click at [116, 11] on p "Approval Management" at bounding box center [126, 12] width 45 height 4
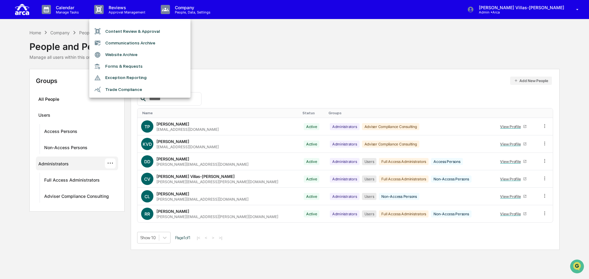
click at [191, 13] on div at bounding box center [294, 139] width 589 height 279
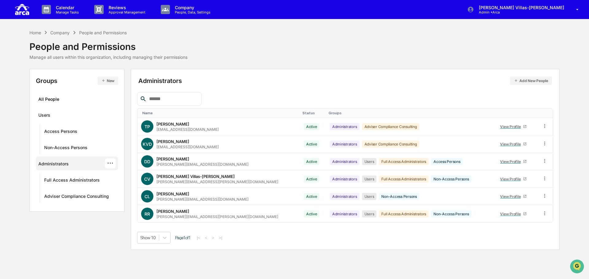
click at [338, 44] on div "Home Company People and Permissions People and Permissions Manage all users wit…" at bounding box center [294, 44] width 530 height 31
click at [66, 9] on p "Calendar" at bounding box center [66, 7] width 31 height 5
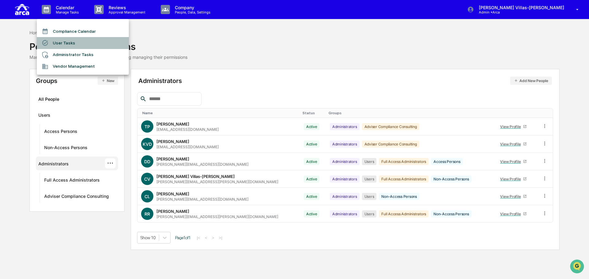
click at [57, 41] on li "User Tasks" at bounding box center [83, 43] width 92 height 12
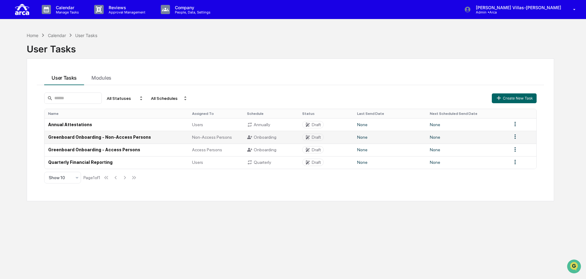
click at [50, 135] on td "Greenboard Onboarding - Non-Access Persons" at bounding box center [116, 137] width 144 height 13
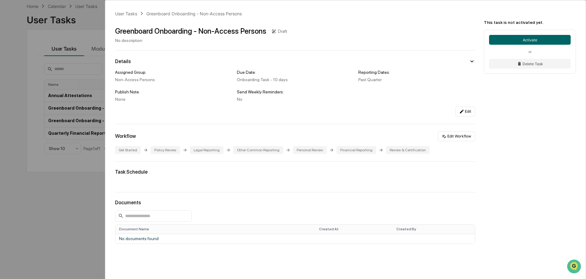
click at [163, 149] on div "Policy Review" at bounding box center [165, 150] width 29 height 8
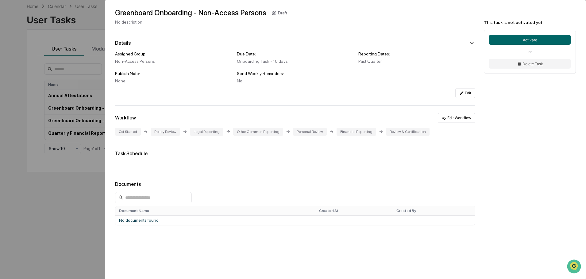
scroll to position [29, 0]
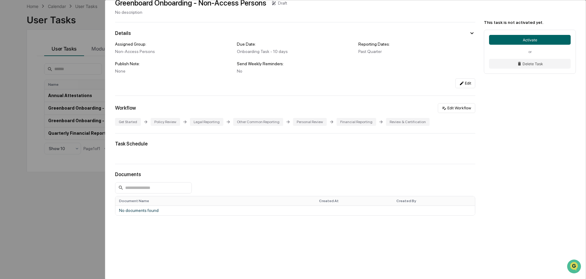
click at [178, 124] on div "Policy Review" at bounding box center [165, 122] width 29 height 8
click at [447, 109] on button "Edit Workflow" at bounding box center [456, 108] width 37 height 10
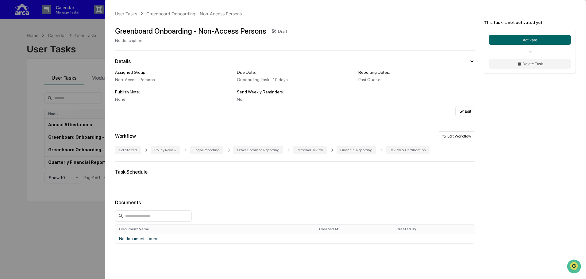
scroll to position [29, 0]
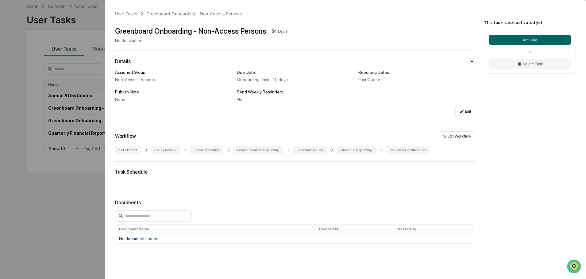
click at [73, 205] on div "User Tasks Greenboard Onboarding - Non-Access Persons Greenboard Onboarding - N…" at bounding box center [293, 139] width 586 height 279
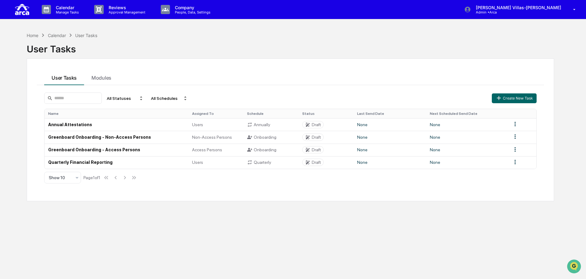
click at [143, 238] on div "Home Calendar User Tasks User Tasks User Tasks Modules All Statuses All Schedul…" at bounding box center [290, 168] width 546 height 279
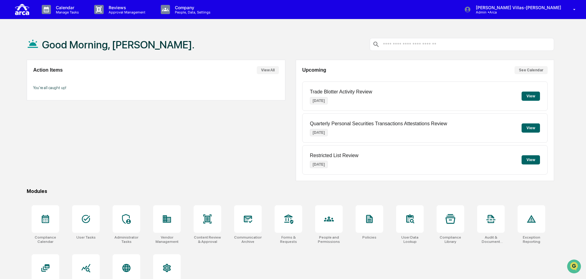
click at [524, 156] on button "View" at bounding box center [530, 159] width 18 height 9
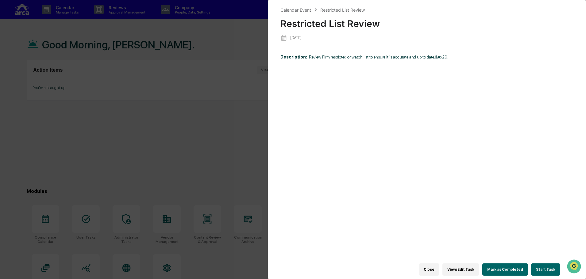
click at [181, 155] on div "Calendar Event Restricted List Review Restricted List Review [DATE] Description…" at bounding box center [293, 139] width 586 height 279
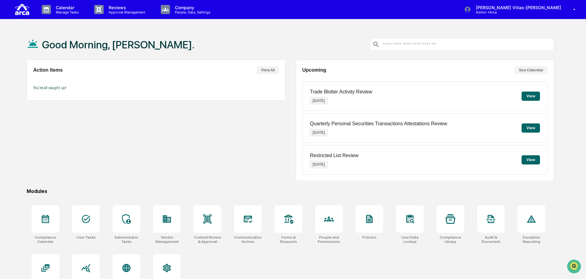
click at [224, 135] on div "Action Items View All You're all caught up!" at bounding box center [156, 120] width 258 height 121
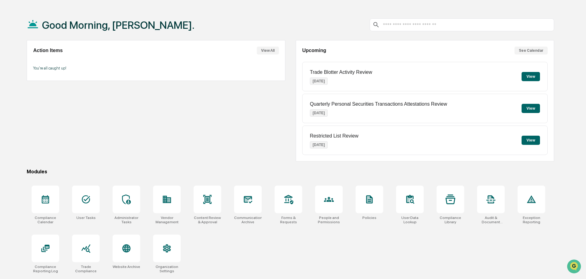
scroll to position [29, 0]
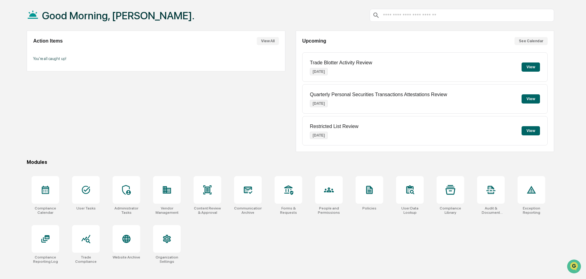
click at [526, 133] on button "View" at bounding box center [530, 130] width 18 height 9
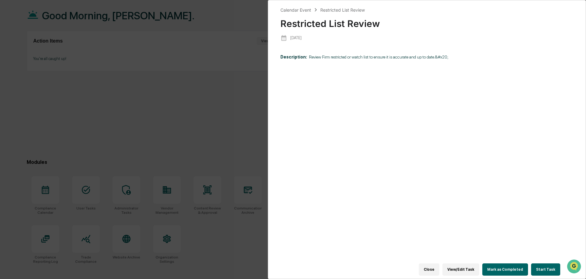
click at [169, 107] on div "Calendar Event Restricted List Review Restricted List Review [DATE] Description…" at bounding box center [293, 139] width 586 height 279
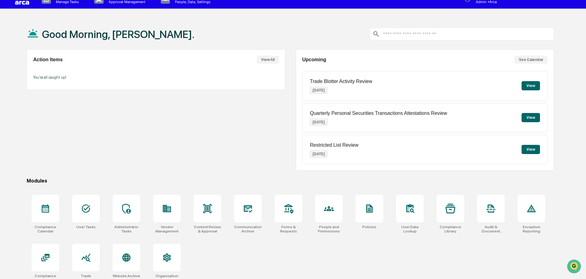
scroll to position [0, 0]
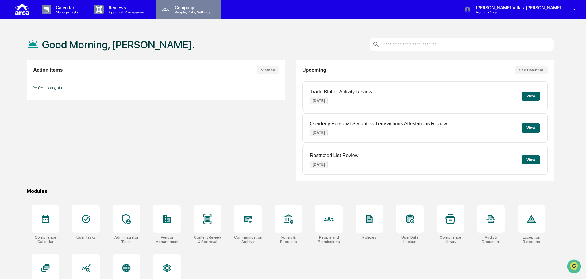
click at [172, 10] on p "People, Data, Settings" at bounding box center [192, 12] width 44 height 4
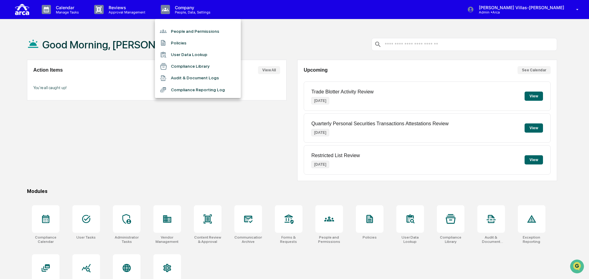
click at [186, 79] on li "Audit & Document Logs" at bounding box center [198, 78] width 86 height 12
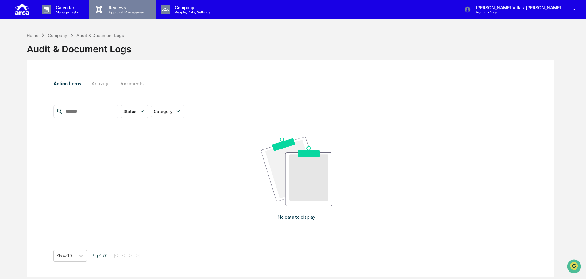
click at [130, 4] on div "Reviews Approval Management" at bounding box center [122, 9] width 66 height 19
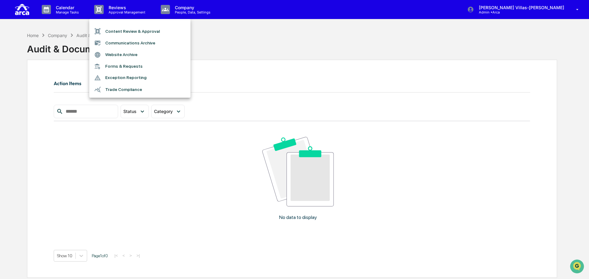
click at [63, 9] on div at bounding box center [294, 139] width 589 height 279
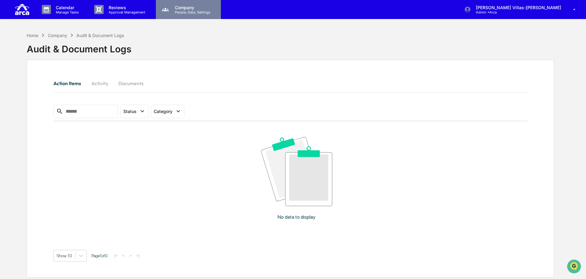
click at [173, 9] on p "Company" at bounding box center [192, 7] width 44 height 5
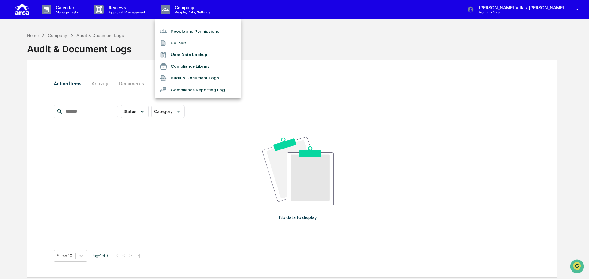
click at [184, 79] on li "Audit & Document Logs" at bounding box center [198, 78] width 86 height 12
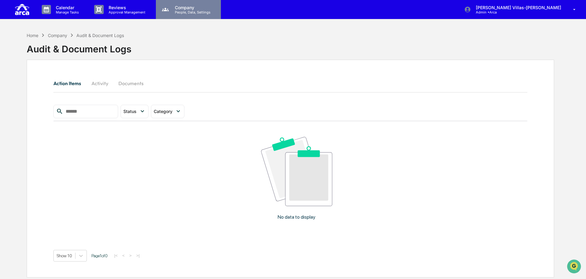
click at [190, 6] on p "Company" at bounding box center [192, 7] width 44 height 5
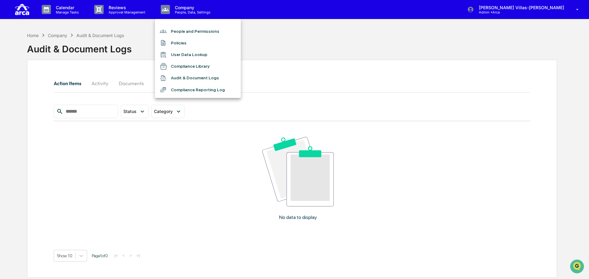
click at [185, 65] on li "Compliance Library" at bounding box center [198, 67] width 86 height 12
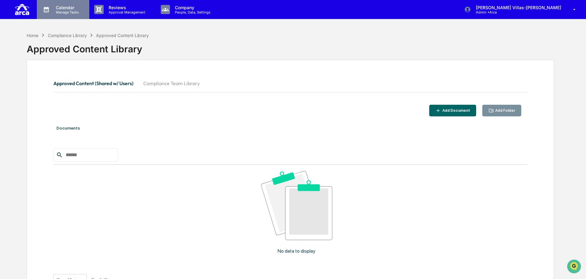
click at [54, 7] on p "Calendar" at bounding box center [66, 7] width 31 height 5
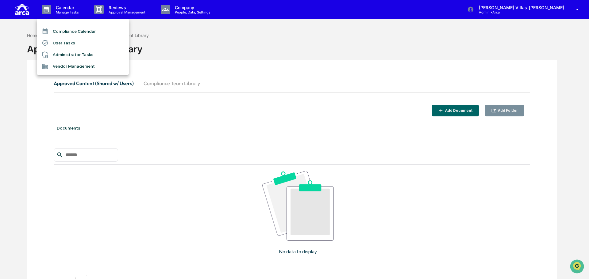
click at [72, 13] on div at bounding box center [294, 139] width 589 height 279
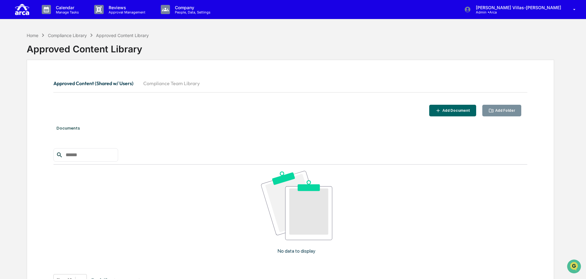
click at [67, 7] on p "Calendar" at bounding box center [66, 7] width 31 height 5
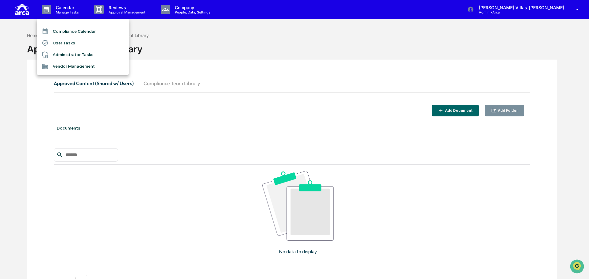
click at [62, 30] on li "Compliance Calendar" at bounding box center [83, 31] width 92 height 12
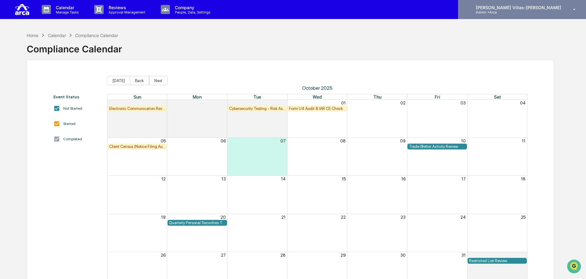
click at [513, 10] on p "[PERSON_NAME] Villas-[PERSON_NAME]" at bounding box center [517, 7] width 93 height 5
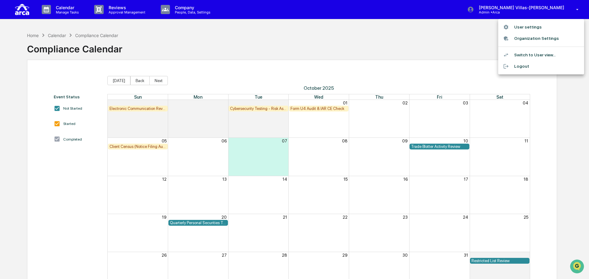
drag, startPoint x: 350, startPoint y: 44, endPoint x: 92, endPoint y: 32, distance: 258.2
click at [342, 44] on div at bounding box center [294, 139] width 589 height 279
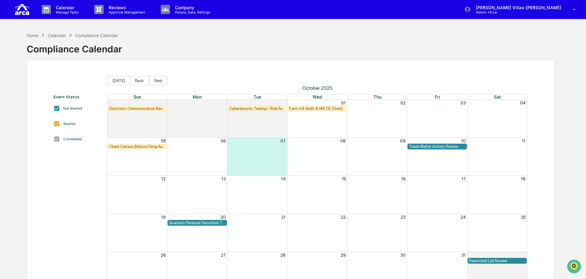
click at [23, 9] on img at bounding box center [22, 9] width 15 height 14
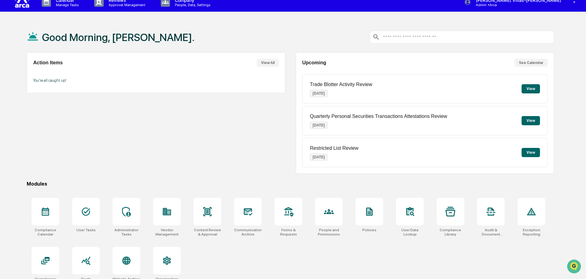
scroll to position [29, 0]
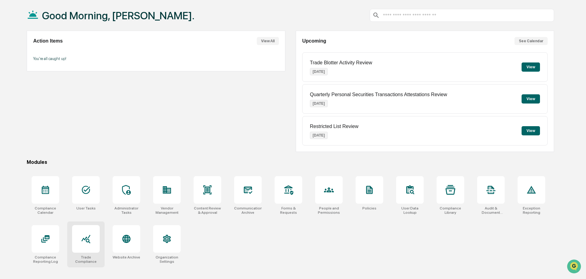
click at [86, 244] on div at bounding box center [86, 239] width 10 height 10
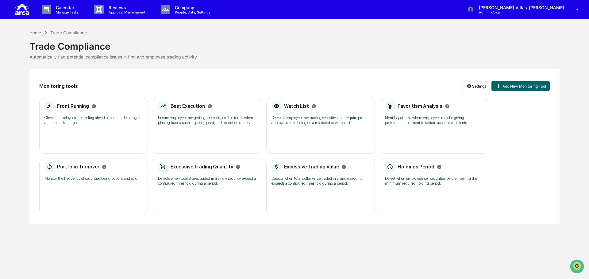
click at [313, 137] on div "Watch List Detect if employees are trading securities that require pre-approval…" at bounding box center [320, 126] width 109 height 56
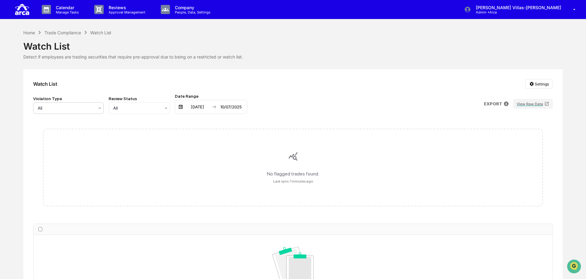
click at [76, 108] on div at bounding box center [66, 108] width 56 height 6
click at [277, 104] on div "Violation Type All Review Status All Date Range 04/07/2025 10/07/2025 EXPORT Vi…" at bounding box center [292, 104] width 519 height 20
click at [59, 32] on div "Trade Compliance" at bounding box center [62, 32] width 36 height 5
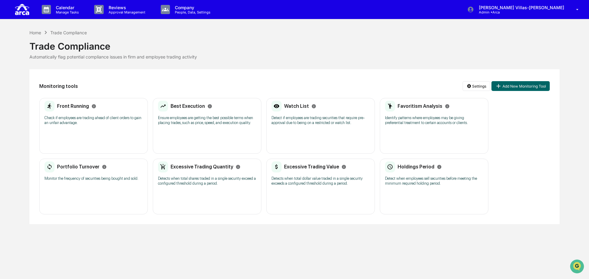
click at [193, 251] on div "Calendar Manage Tasks Reviews Approval Management Company People, Data, Setting…" at bounding box center [294, 139] width 589 height 279
click at [139, 236] on div "Calendar Manage Tasks Reviews Approval Management Company People, Data, Setting…" at bounding box center [294, 139] width 589 height 279
click at [335, 120] on p "Detect if employees are trading securities that require pre-approval due to bei…" at bounding box center [320, 121] width 98 height 10
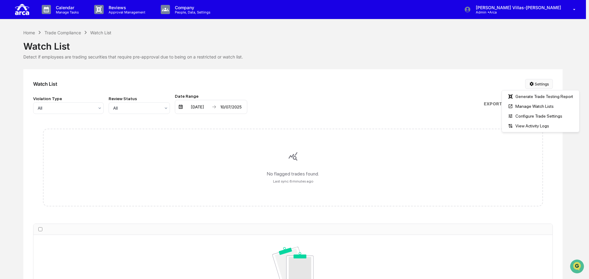
click at [543, 86] on html "Calendar Manage Tasks Reviews Approval Management Company People, Data, Setting…" at bounding box center [294, 139] width 589 height 279
click at [531, 105] on div "Manage Watch Lists" at bounding box center [540, 107] width 75 height 10
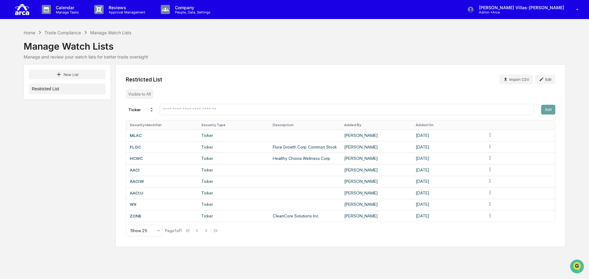
drag, startPoint x: 229, startPoint y: 45, endPoint x: 178, endPoint y: 31, distance: 52.9
click at [229, 45] on div "Manage Watch Lists" at bounding box center [295, 44] width 542 height 16
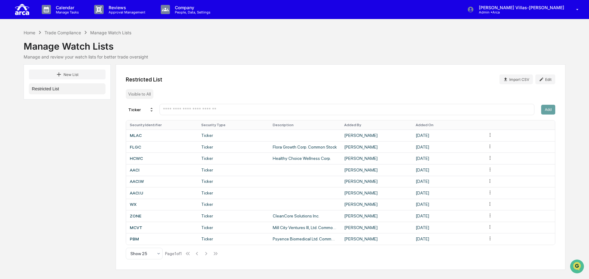
click at [80, 208] on div "New List Restricted List Restricted List Import CSV Edit Visible to All Ticker …" at bounding box center [295, 167] width 542 height 206
click at [207, 73] on div "Restricted List Import CSV Edit Visible to All Ticker Add Security Identifier S…" at bounding box center [341, 167] width 450 height 206
click at [84, 137] on div "New List Restricted List Restricted List Import CSV Edit Visible to All Ticker …" at bounding box center [295, 167] width 542 height 206
click at [271, 49] on div "Manage Watch Lists" at bounding box center [295, 44] width 542 height 16
click at [86, 157] on div "New List Restricted List Restricted List Import CSV Edit Visible to All Ticker …" at bounding box center [295, 167] width 542 height 206
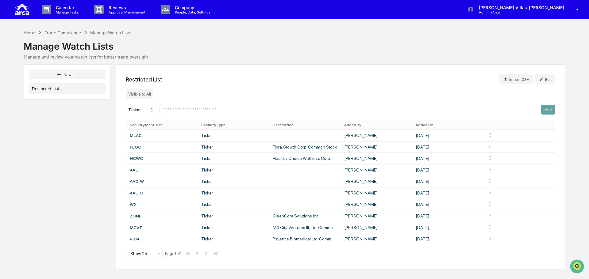
click at [225, 48] on div "Manage Watch Lists" at bounding box center [295, 44] width 542 height 16
click at [287, 52] on div "Manage Watch Lists" at bounding box center [295, 44] width 542 height 16
click at [53, 180] on div "New List Restricted List Restricted List Import CSV Edit Visible to All Ticker …" at bounding box center [295, 167] width 542 height 206
click at [236, 55] on div "Manage and review your watch lists for better trade oversight" at bounding box center [295, 56] width 542 height 5
drag, startPoint x: 66, startPoint y: 199, endPoint x: 77, endPoint y: 177, distance: 24.4
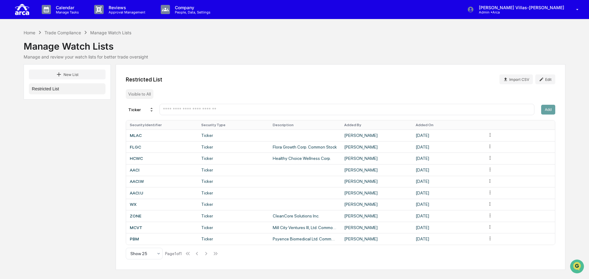
click at [67, 196] on div "New List Restricted List Restricted List Import CSV Edit Visible to All Ticker …" at bounding box center [295, 167] width 542 height 206
click at [337, 52] on div "Manage Watch Lists" at bounding box center [295, 44] width 542 height 16
drag, startPoint x: 74, startPoint y: 196, endPoint x: 229, endPoint y: 46, distance: 215.6
click at [75, 191] on div "New List Restricted List Restricted List Import CSV Edit Visible to All Ticker …" at bounding box center [295, 167] width 542 height 206
click at [334, 57] on div "Manage and review your watch lists for better trade oversight" at bounding box center [295, 56] width 542 height 5
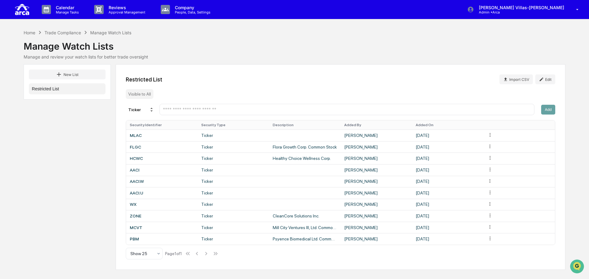
click at [91, 163] on div "New List Restricted List Restricted List Import CSV Edit Visible to All Ticker …" at bounding box center [295, 167] width 542 height 206
drag, startPoint x: 188, startPoint y: 51, endPoint x: 114, endPoint y: 18, distance: 80.3
click at [186, 48] on div "Manage Watch Lists" at bounding box center [295, 44] width 542 height 16
drag, startPoint x: 262, startPoint y: 38, endPoint x: 120, endPoint y: 17, distance: 143.5
click at [258, 36] on div "Manage Watch Lists" at bounding box center [295, 44] width 542 height 16
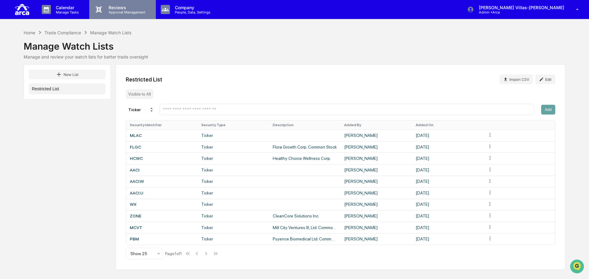
click at [119, 12] on p "Approval Management" at bounding box center [126, 12] width 45 height 4
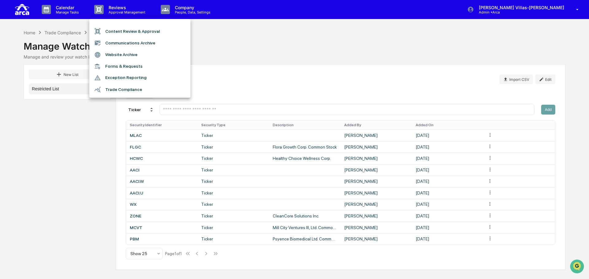
click at [267, 50] on div at bounding box center [294, 139] width 589 height 279
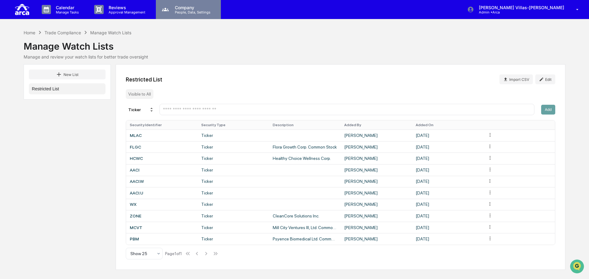
click at [199, 10] on p "People, Data, Settings" at bounding box center [192, 12] width 44 height 4
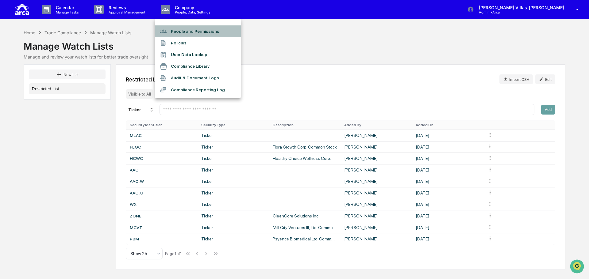
click at [180, 30] on li "People and Permissions" at bounding box center [198, 31] width 86 height 12
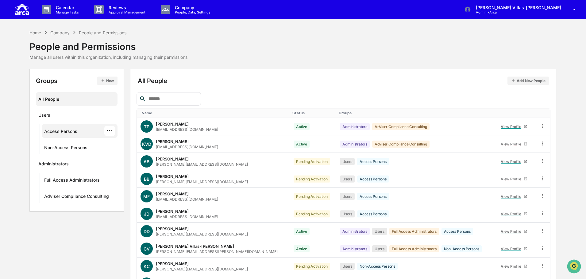
click at [69, 134] on div "Access Persons" at bounding box center [60, 132] width 33 height 7
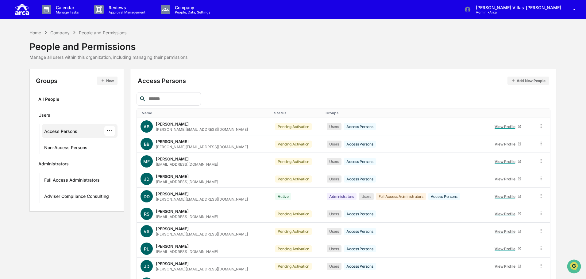
click at [112, 132] on div "···" at bounding box center [109, 131] width 11 height 10
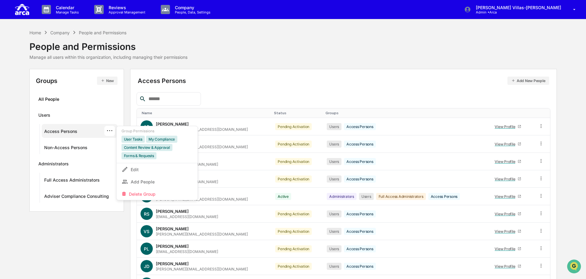
click at [250, 83] on div "Access Persons Add New People" at bounding box center [343, 81] width 411 height 8
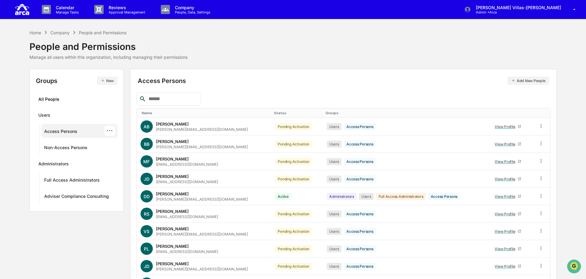
click at [443, 48] on div "Home Company People and Permissions People and Permissions Manage all users wit…" at bounding box center [292, 44] width 527 height 31
click at [322, 59] on div "Home Company People and Permissions People and Permissions Manage all users wit…" at bounding box center [292, 44] width 527 height 31
drag, startPoint x: 79, startPoint y: 255, endPoint x: 102, endPoint y: 220, distance: 41.7
click at [92, 232] on div "Groups New All People Users Access Persons ··· Non-Access Persons Administrator…" at bounding box center [292, 194] width 527 height 251
click at [301, 59] on div "Home Company People and Permissions People and Permissions Manage all users wit…" at bounding box center [292, 44] width 527 height 31
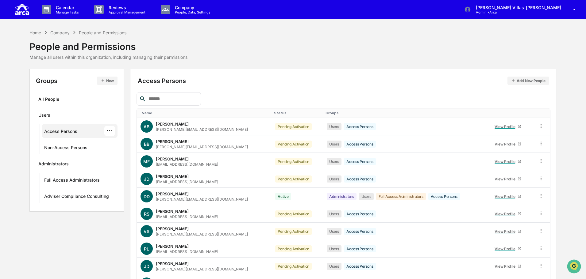
click at [79, 253] on div "Groups New All People Users Access Persons ··· Non-Access Persons Administrator…" at bounding box center [292, 194] width 527 height 251
click at [326, 42] on div "Home Company People and Permissions People and Permissions Manage all users wit…" at bounding box center [292, 44] width 527 height 31
click at [284, 60] on div "Home Company People and Permissions People and Permissions Manage all users wit…" at bounding box center [292, 49] width 527 height 40
click at [62, 148] on div "Non-Access Persons" at bounding box center [65, 148] width 43 height 7
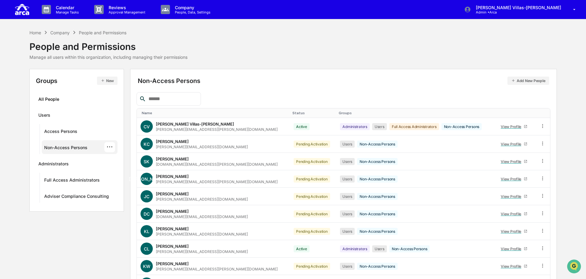
click at [289, 43] on div "Home Company People and Permissions People and Permissions Manage all users wit…" at bounding box center [292, 44] width 527 height 31
click at [55, 244] on div "Groups New All People Users Access Persons Non-Access Persons ··· Administrator…" at bounding box center [292, 194] width 527 height 251
click at [56, 252] on div "Groups New All People Users Access Persons Non-Access Persons ··· Administrator…" at bounding box center [292, 194] width 527 height 251
click at [212, 48] on div "Home Company People and Permissions People and Permissions Manage all users wit…" at bounding box center [292, 44] width 527 height 31
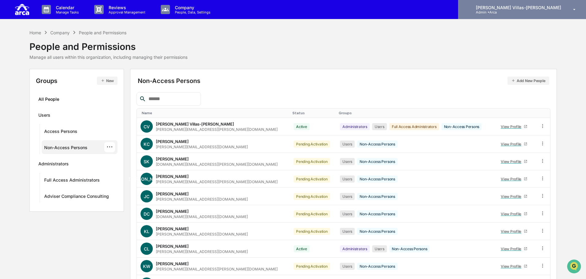
click at [528, 13] on p "Admin • Arca" at bounding box center [499, 12] width 57 height 4
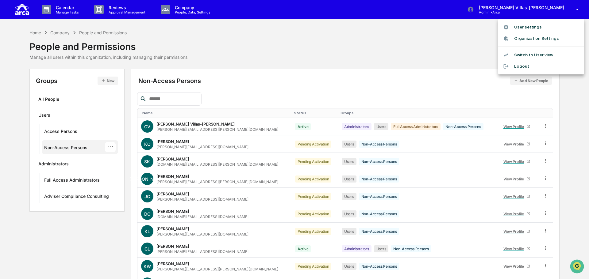
click at [531, 64] on li "Logout" at bounding box center [541, 66] width 86 height 11
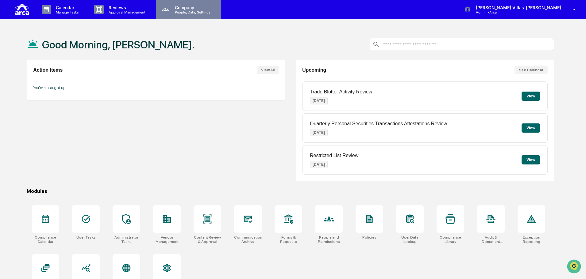
click at [183, 11] on p "People, Data, Settings" at bounding box center [192, 12] width 44 height 4
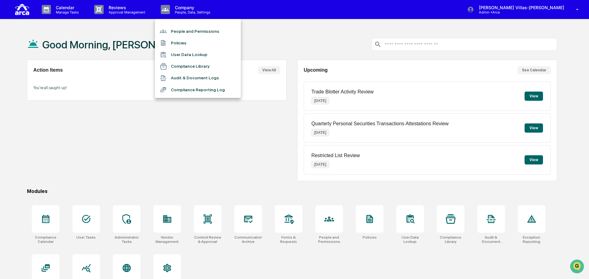
click at [182, 76] on li "Audit & Document Logs" at bounding box center [198, 78] width 86 height 12
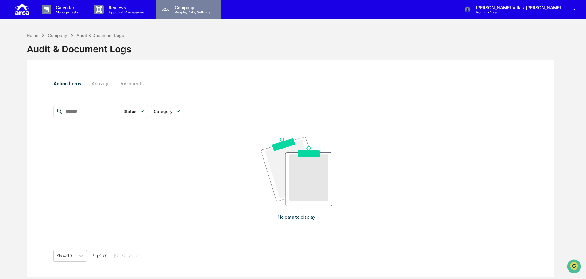
click at [190, 10] on p "Company" at bounding box center [192, 7] width 44 height 5
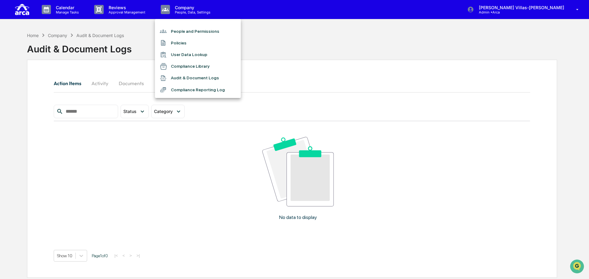
click at [185, 31] on li "People and Permissions" at bounding box center [198, 31] width 86 height 12
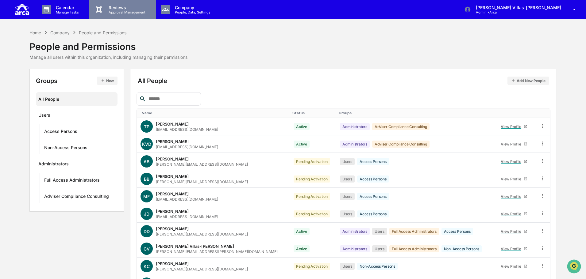
click at [122, 11] on p "Approval Management" at bounding box center [126, 12] width 45 height 4
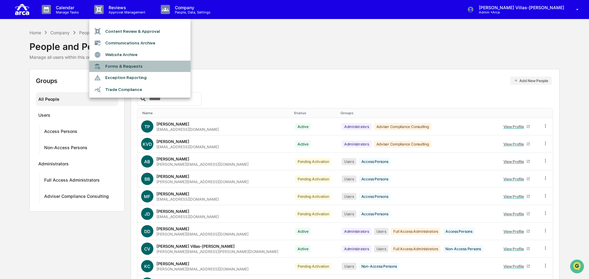
click at [117, 65] on li "Forms & Requests" at bounding box center [139, 66] width 101 height 11
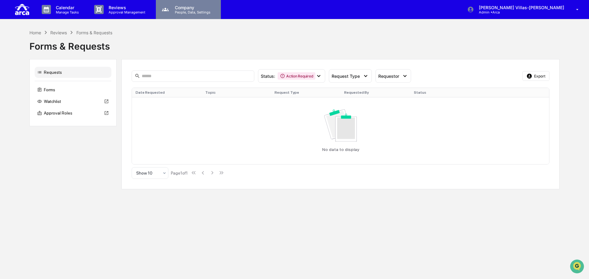
click at [196, 7] on p "Company" at bounding box center [192, 7] width 44 height 5
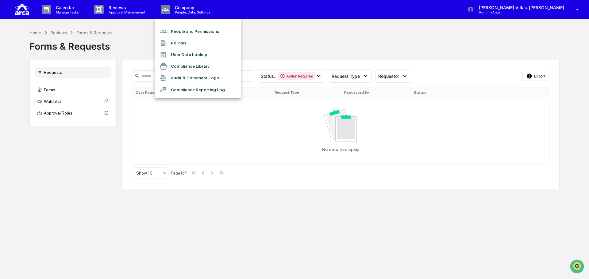
click at [58, 10] on div at bounding box center [294, 139] width 589 height 279
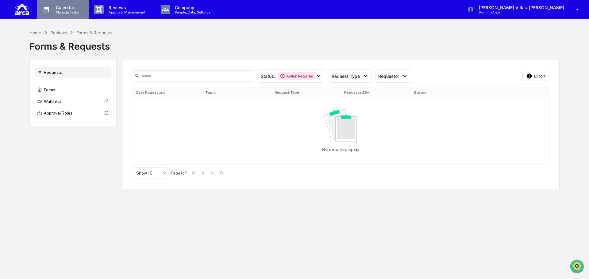
click at [65, 8] on p "Calendar" at bounding box center [66, 7] width 31 height 5
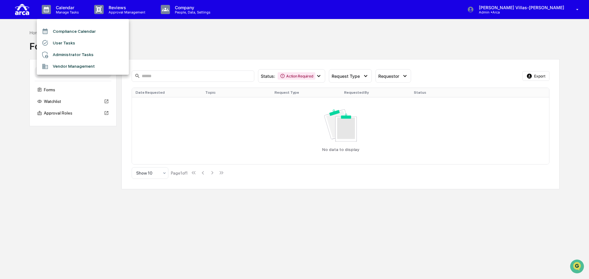
click at [62, 43] on li "User Tasks" at bounding box center [83, 43] width 92 height 12
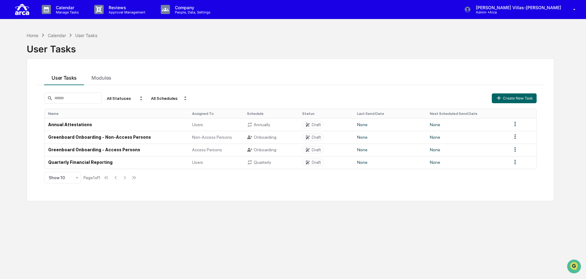
click at [107, 235] on div "Home Calendar User Tasks User Tasks User Tasks Modules All Statuses All Schedul…" at bounding box center [290, 168] width 546 height 279
click at [181, 240] on div "Home Calendar User Tasks User Tasks User Tasks Modules All Statuses All Schedul…" at bounding box center [290, 168] width 546 height 279
click at [79, 137] on td "Greenboard Onboarding - Non-Access Persons" at bounding box center [116, 137] width 144 height 13
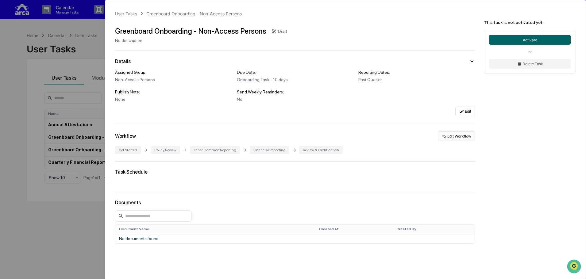
click at [462, 136] on button "Edit Workflow" at bounding box center [456, 137] width 37 height 10
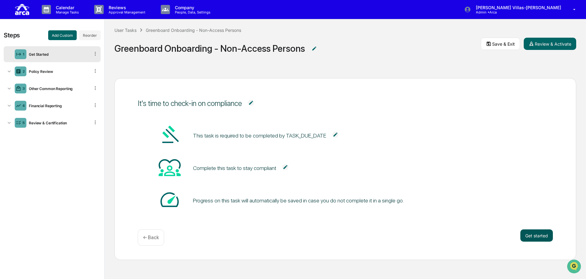
click at [541, 236] on button "Get started" at bounding box center [536, 236] width 33 height 12
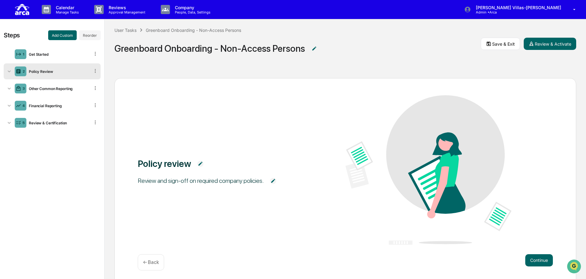
scroll to position [14, 0]
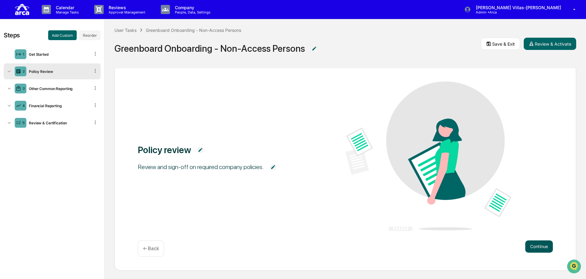
click at [539, 245] on button "Continue" at bounding box center [539, 247] width 28 height 12
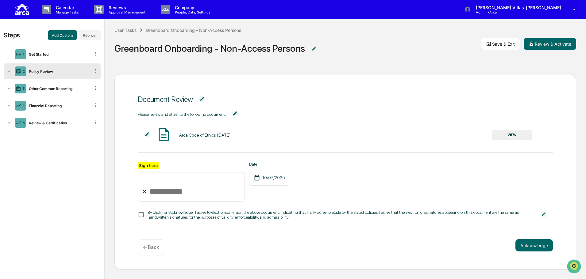
scroll to position [6, 0]
click at [507, 133] on button "VIEW" at bounding box center [512, 135] width 40 height 10
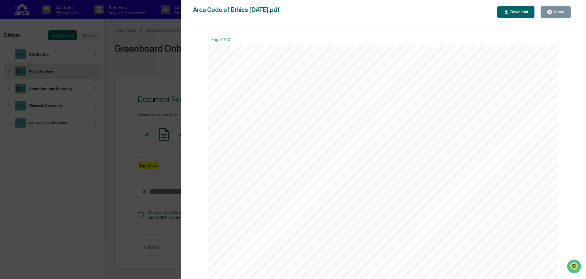
click at [107, 180] on div "Version History [DATE] 11:25 PM [PERSON_NAME]-[PERSON_NAME] Arca Code of Ethics…" at bounding box center [293, 139] width 586 height 279
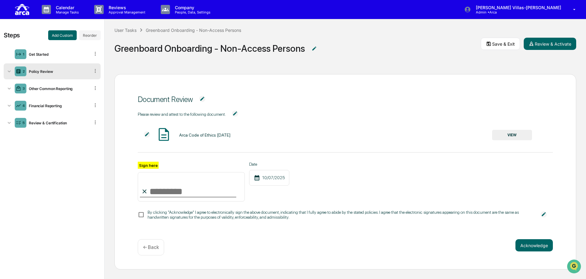
click at [200, 96] on img at bounding box center [202, 99] width 6 height 6
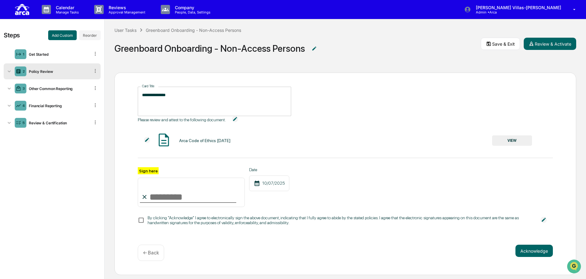
scroll to position [0, 0]
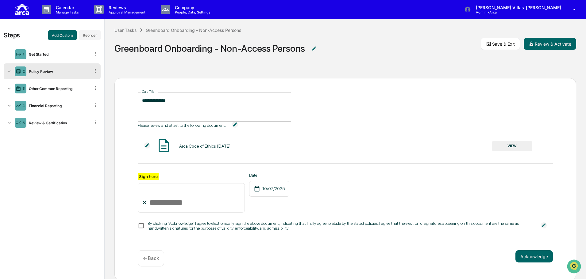
click at [200, 96] on div "**********" at bounding box center [214, 106] width 153 height 29
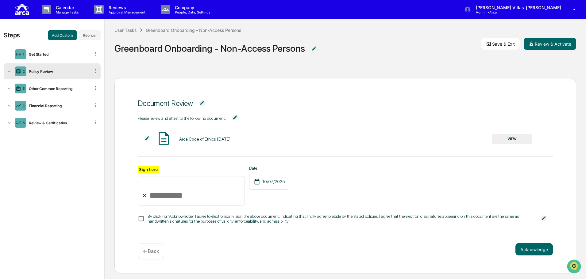
click at [425, 119] on div "Document Review Please review and attest to the following document. Arca Code o…" at bounding box center [345, 176] width 462 height 196
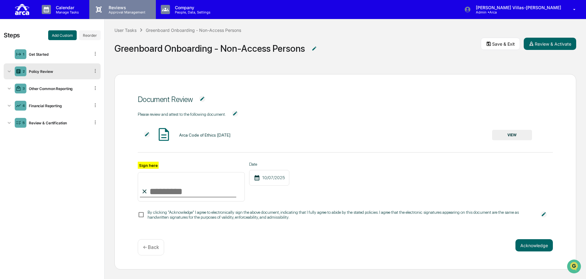
click at [129, 9] on p "Reviews" at bounding box center [126, 7] width 45 height 5
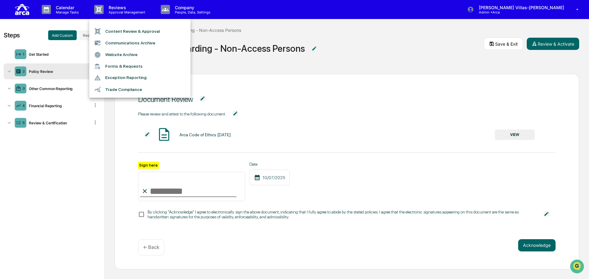
click at [181, 11] on div at bounding box center [294, 139] width 589 height 279
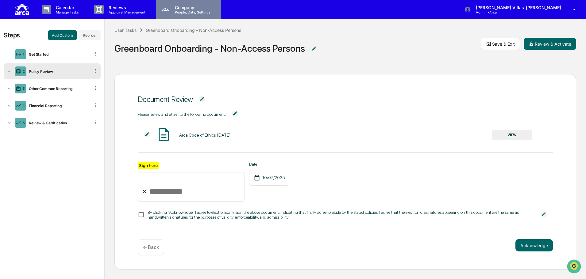
click at [187, 8] on p "Company" at bounding box center [192, 7] width 44 height 5
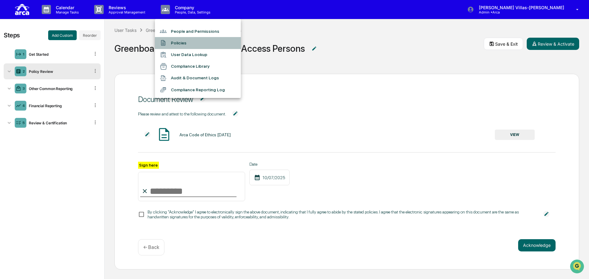
click at [179, 43] on li "Policies" at bounding box center [198, 43] width 86 height 12
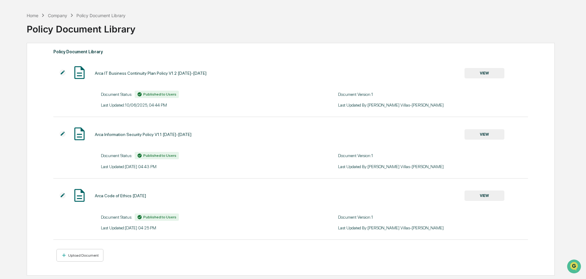
scroll to position [29, 0]
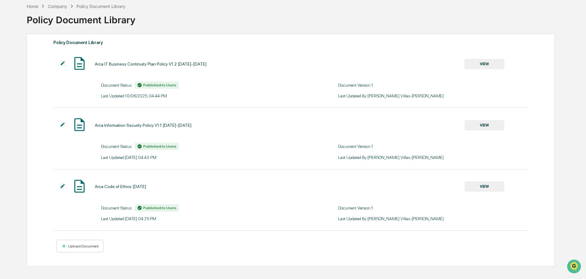
click at [481, 65] on button "VIEW" at bounding box center [484, 64] width 40 height 10
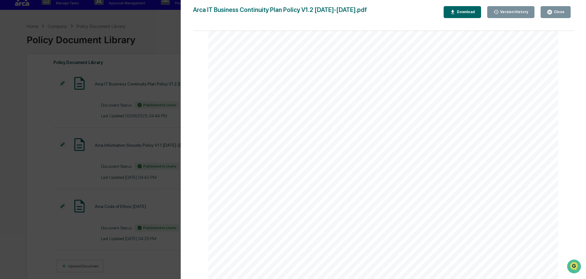
scroll to position [0, 0]
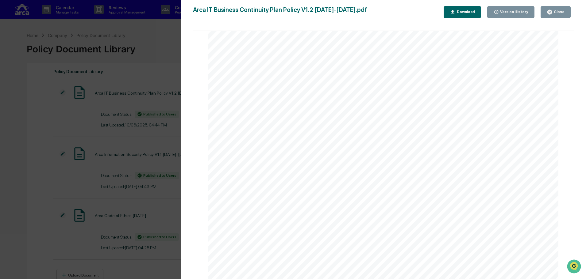
click at [147, 57] on div "Version History [DATE] 11:44 PM [PERSON_NAME]-[PERSON_NAME] IT Business Continu…" at bounding box center [293, 139] width 586 height 279
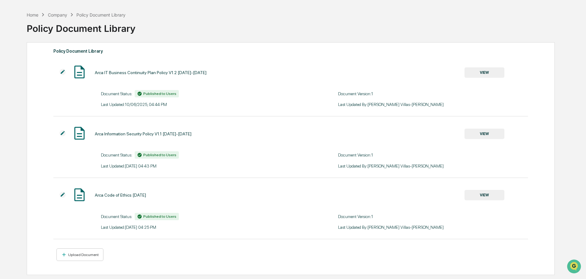
scroll to position [29, 0]
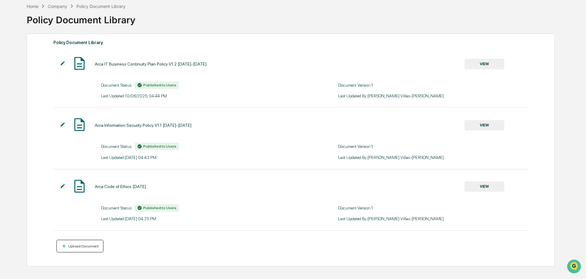
click at [76, 246] on div "Upload Document" at bounding box center [83, 246] width 32 height 4
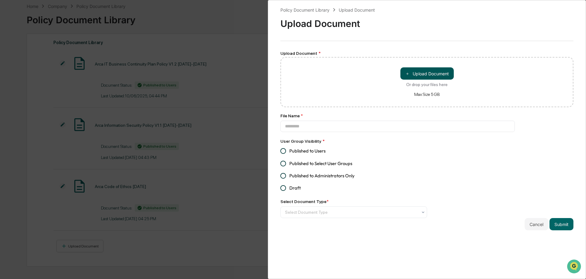
click at [408, 77] on button "＋ Upload Document" at bounding box center [426, 73] width 53 height 12
click at [248, 106] on div "Policy Document Library Upload Document Upload Document Upload Document * ＋ Upl…" at bounding box center [293, 139] width 586 height 279
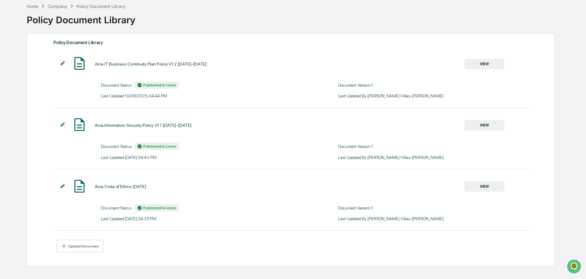
click at [288, 5] on div "Home Company Policy Document Library Policy Document Library" at bounding box center [290, 15] width 527 height 25
